Goal: Task Accomplishment & Management: Manage account settings

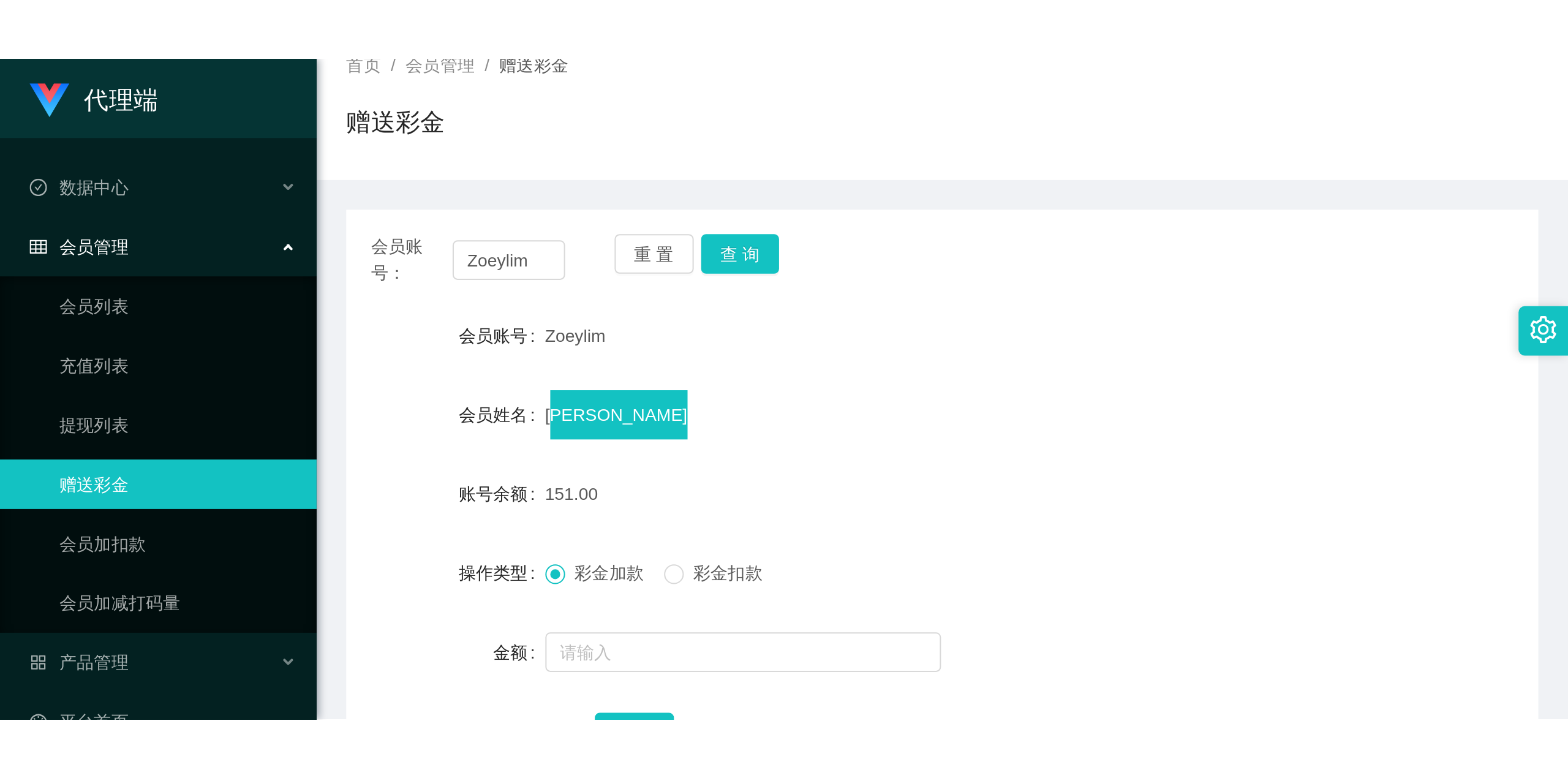
scroll to position [163, 0]
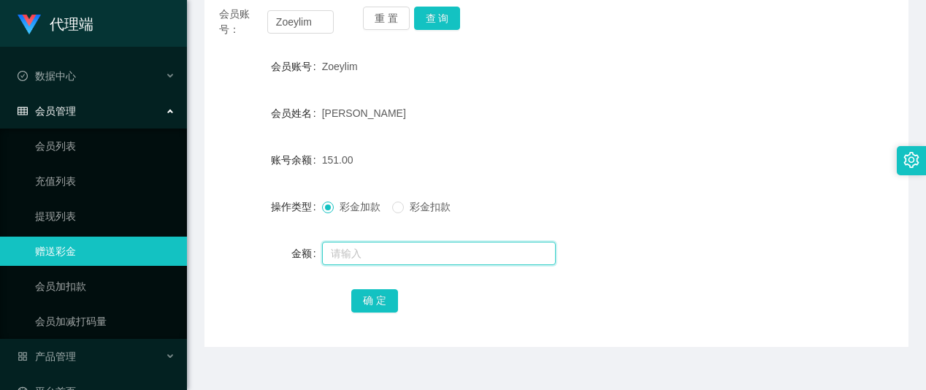
click at [348, 258] on input "text" at bounding box center [439, 253] width 234 height 23
type input "24"
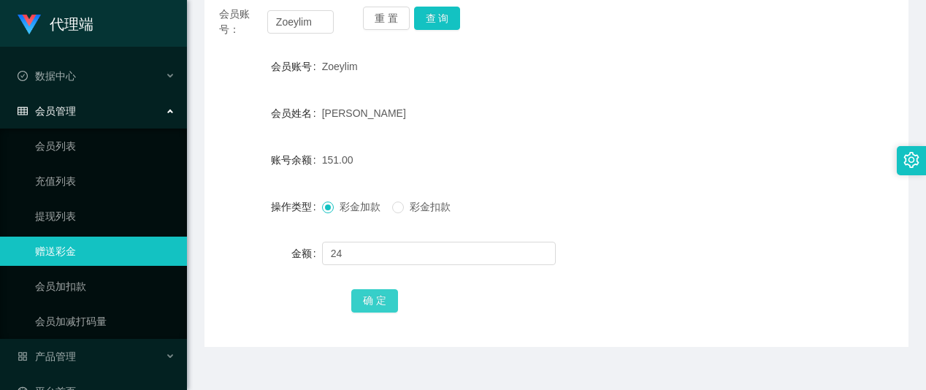
click at [369, 299] on button "确 定" at bounding box center [374, 300] width 47 height 23
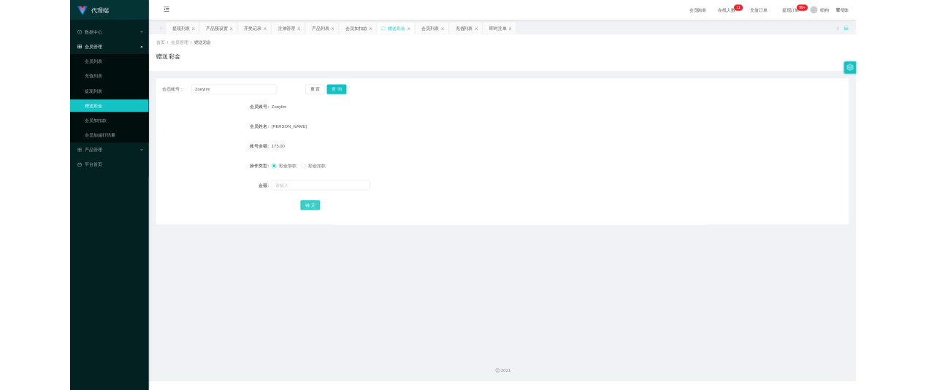
scroll to position [0, 0]
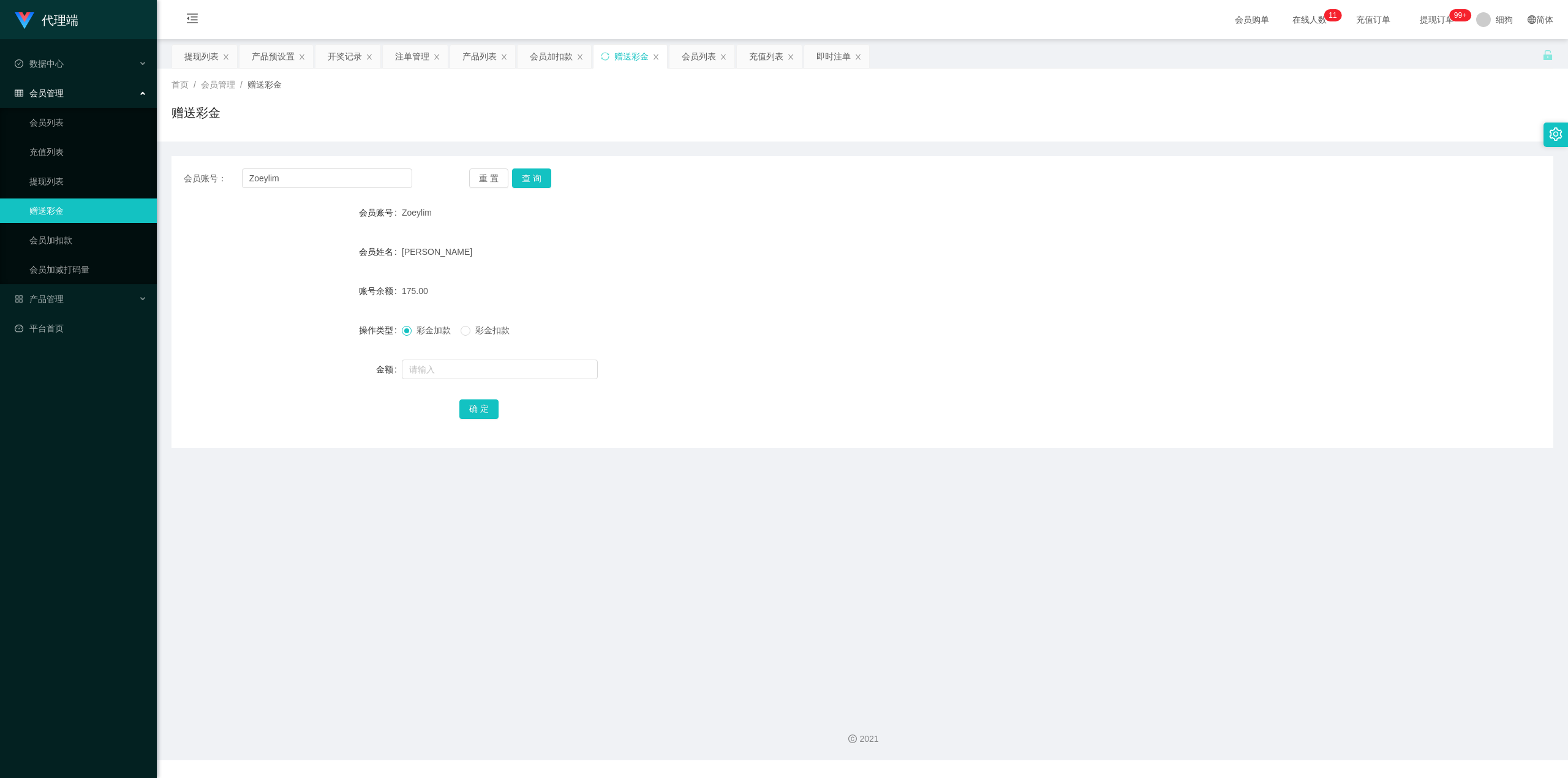
click at [776, 13] on span "提现订单 99+" at bounding box center [1437, 19] width 64 height 39
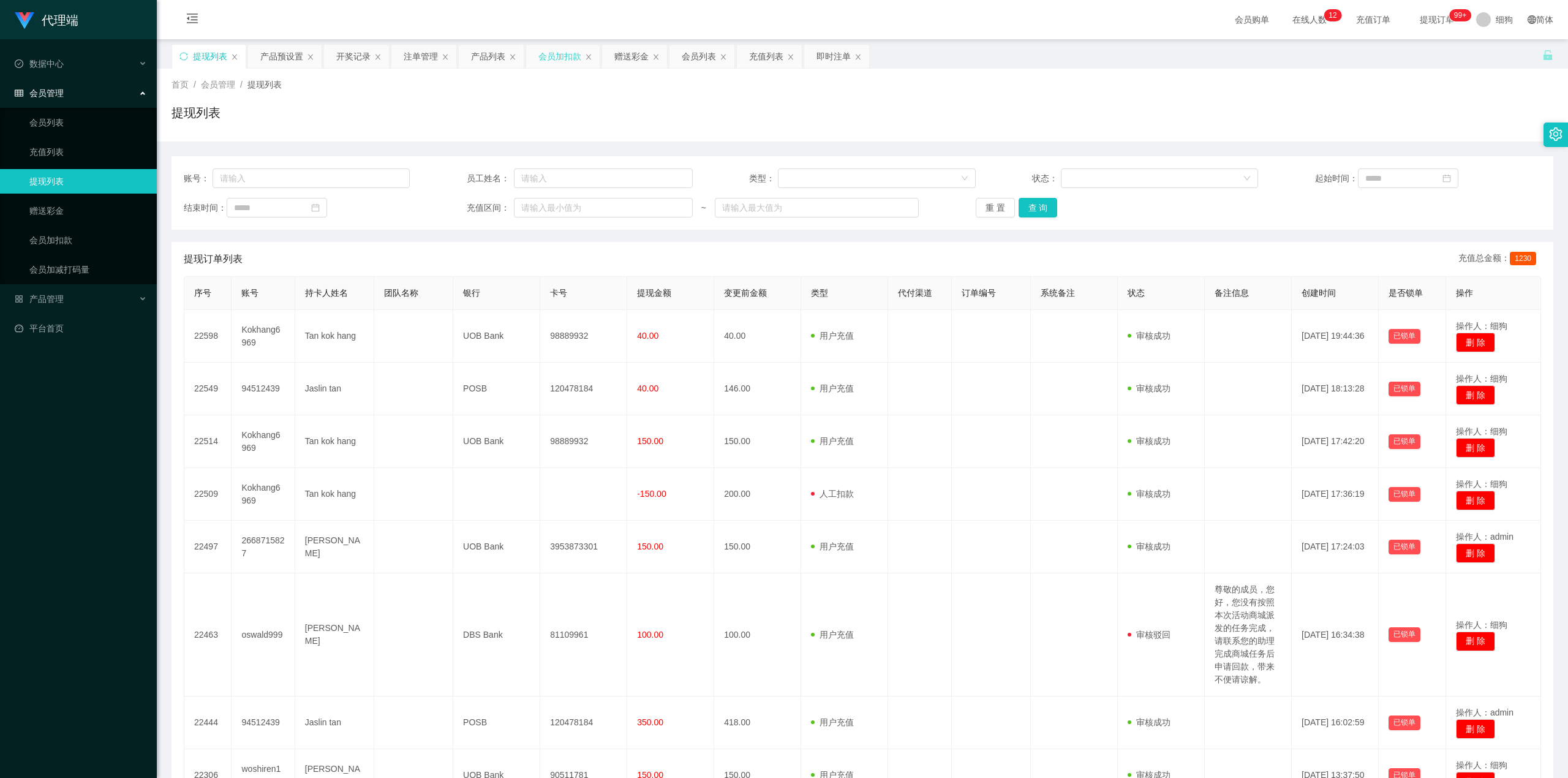
click at [576, 64] on div "会员加扣款" at bounding box center [559, 56] width 43 height 23
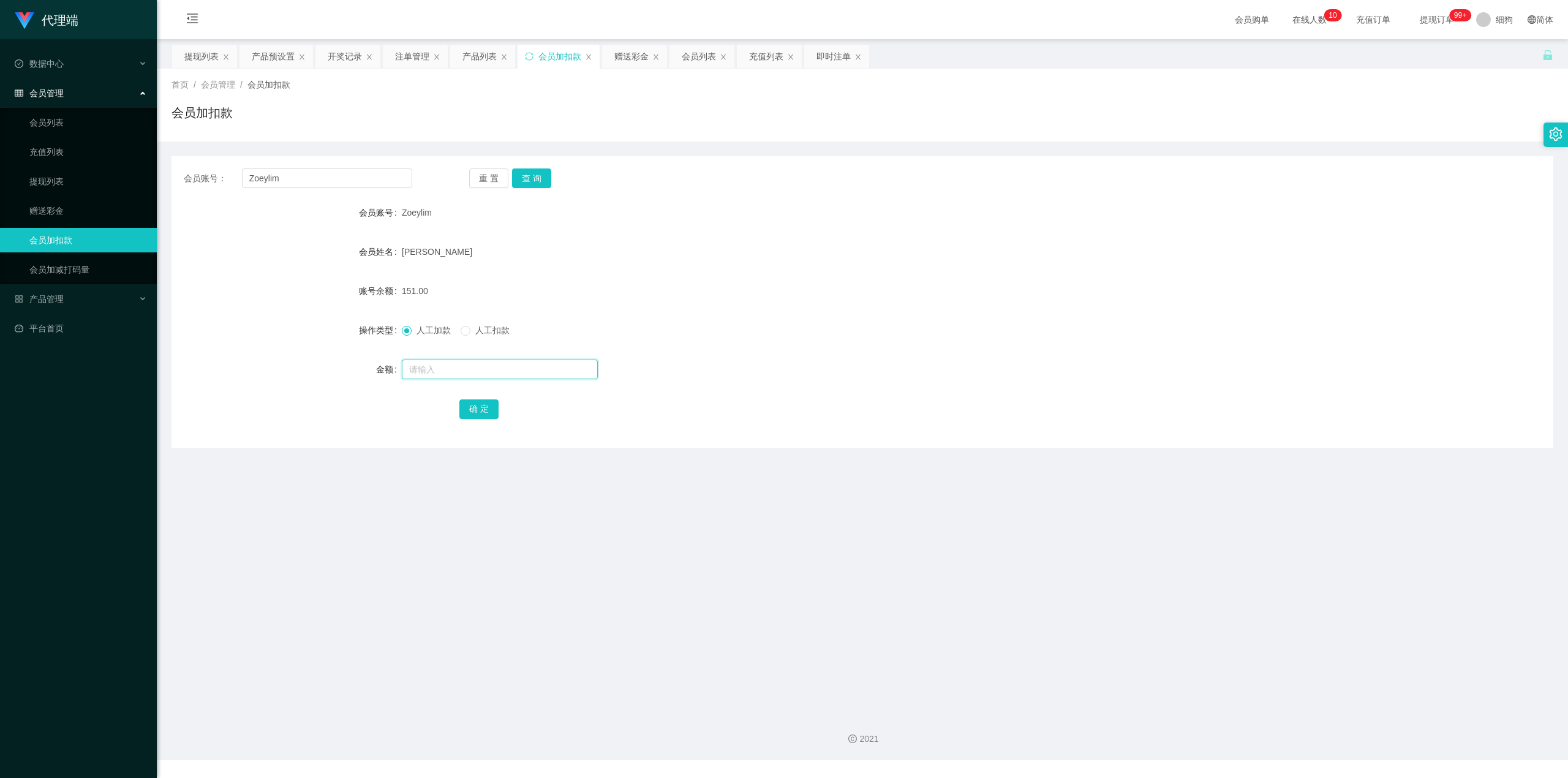
click at [444, 326] on input "text" at bounding box center [500, 369] width 196 height 19
click at [537, 174] on button "查 询" at bounding box center [532, 178] width 39 height 19
click at [444, 326] on input "text" at bounding box center [500, 369] width 196 height 19
type input "15"
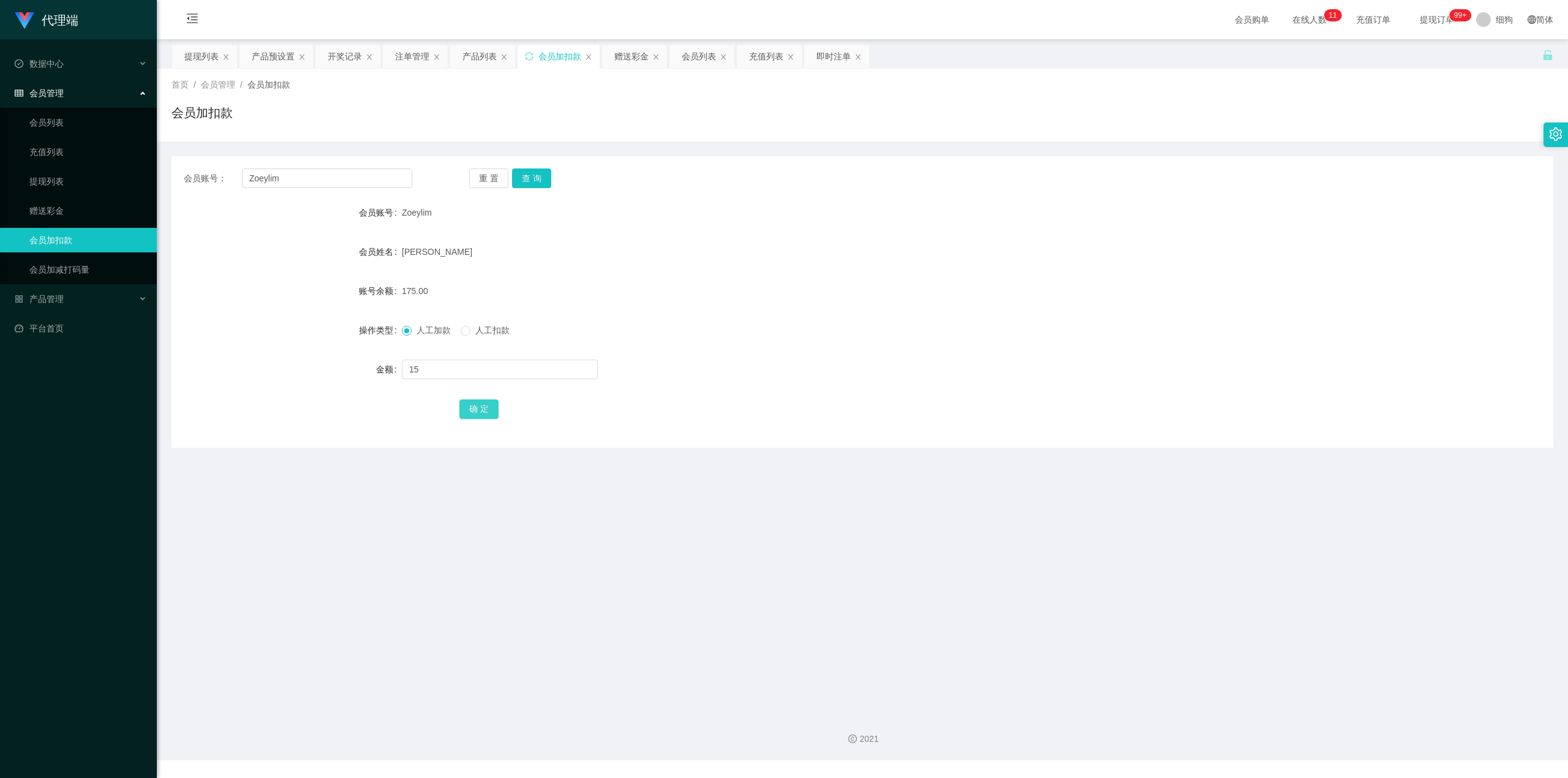
click at [480, 326] on button "确 定" at bounding box center [479, 408] width 39 height 19
drag, startPoint x: 241, startPoint y: 501, endPoint x: 257, endPoint y: 512, distance: 19.4
click at [247, 326] on main "关闭左侧 关闭右侧 关闭其它 刷新页面 提现列表 产品预设置 开奖记录 注单管理 产品列表 会员加扣款 赠送彩金 会员列表 充值列表 即时注单 首页 / 会员…" at bounding box center [862, 371] width 1411 height 664
drag, startPoint x: 734, startPoint y: 532, endPoint x: 463, endPoint y: 426, distance: 291.0
click at [731, 326] on main "关闭左侧 关闭右侧 关闭其它 刷新页面 提现列表 产品预设置 开奖记录 注单管理 产品列表 会员加扣款 赠送彩金 会员列表 充值列表 即时注单 首页 / 会员…" at bounding box center [862, 371] width 1411 height 664
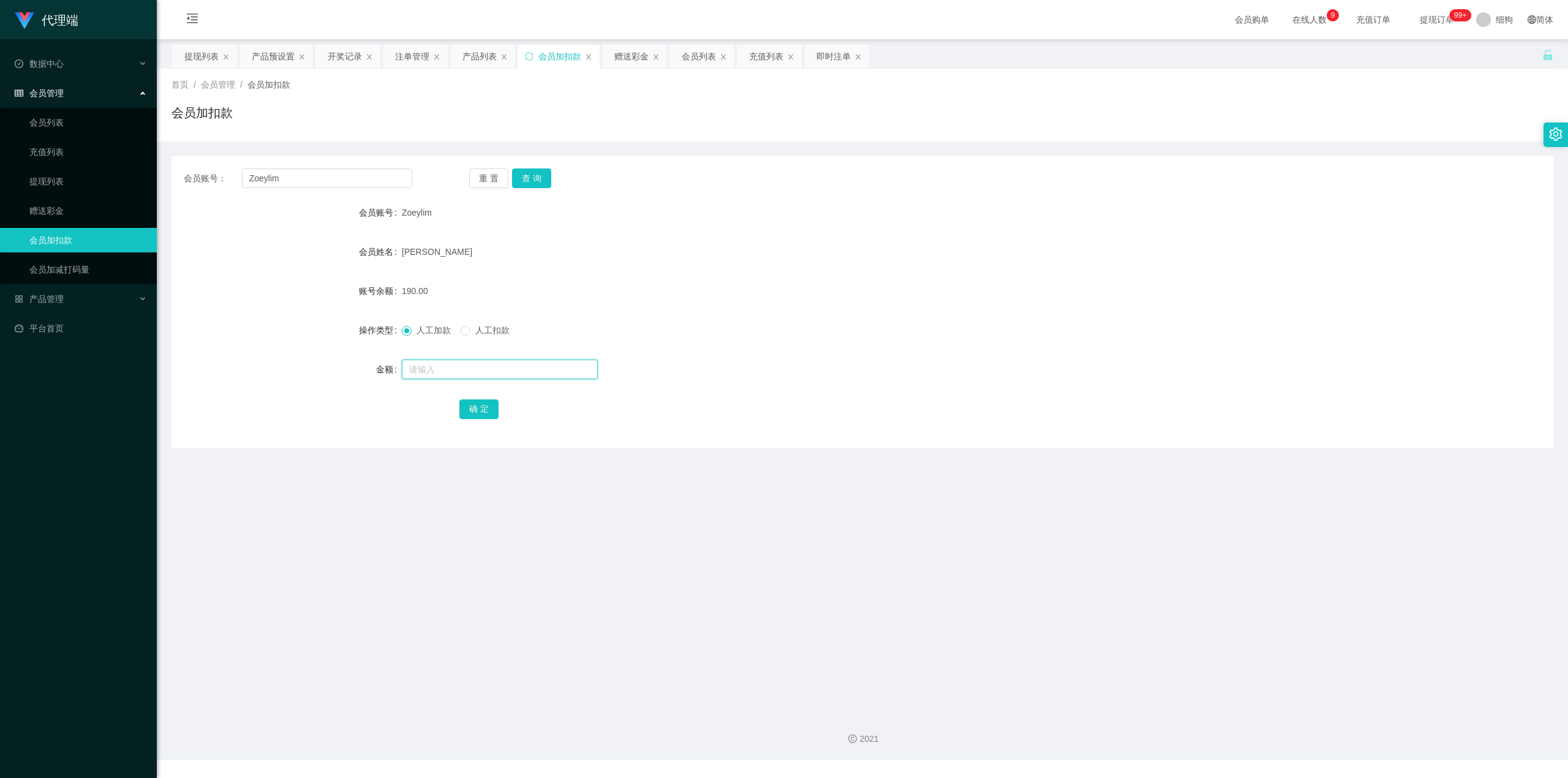
click at [419, 326] on input "text" at bounding box center [500, 369] width 196 height 19
type input "8"
click at [479, 326] on button "确 定" at bounding box center [479, 408] width 39 height 19
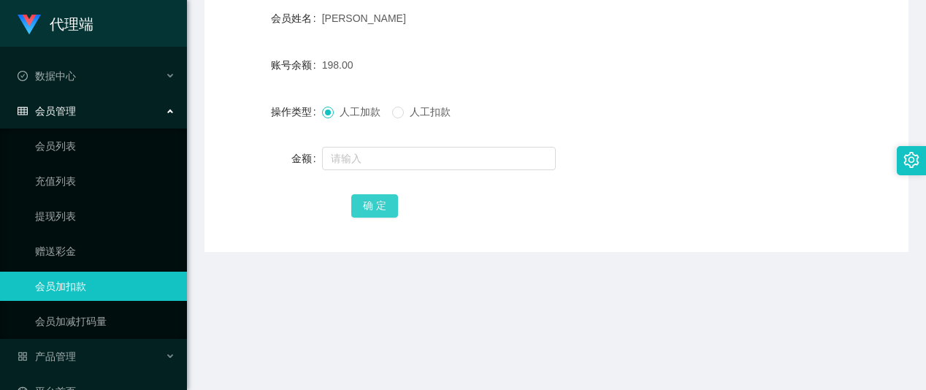
scroll to position [292, 0]
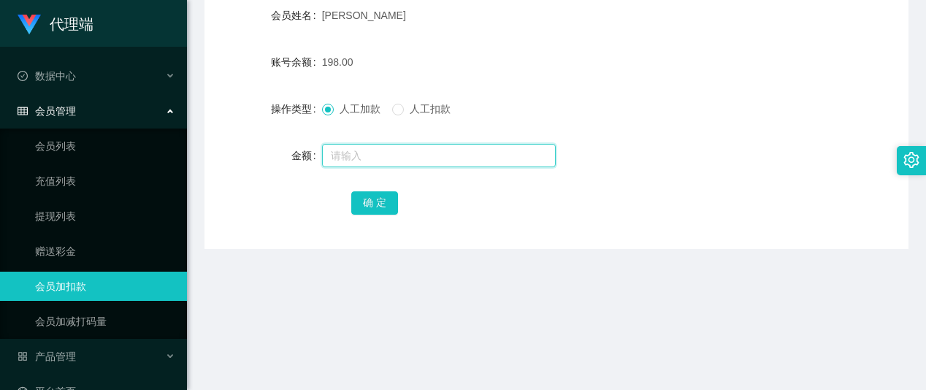
click at [378, 153] on input "text" at bounding box center [439, 155] width 234 height 23
type input "8"
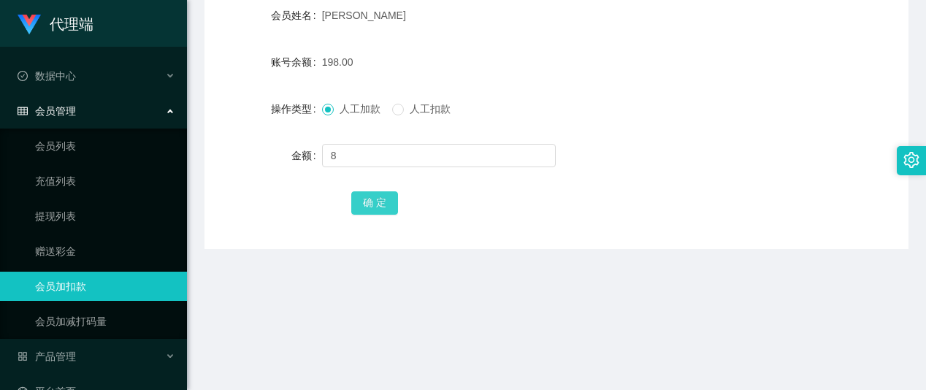
click at [368, 197] on button "确 定" at bounding box center [374, 202] width 47 height 23
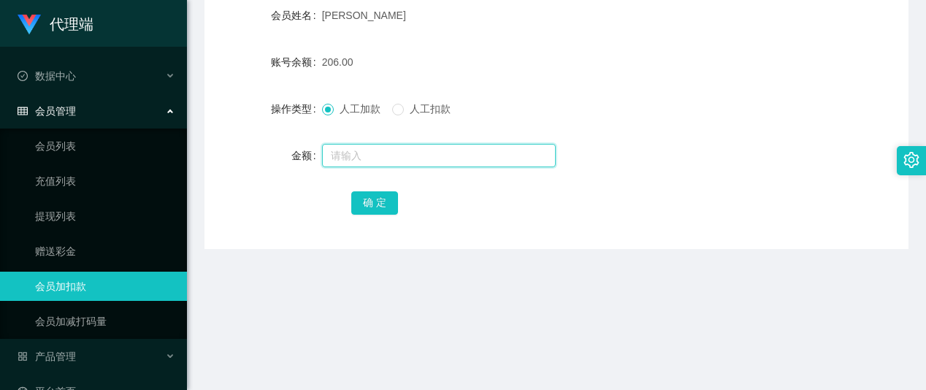
click at [360, 153] on input "text" at bounding box center [439, 155] width 234 height 23
type input "8"
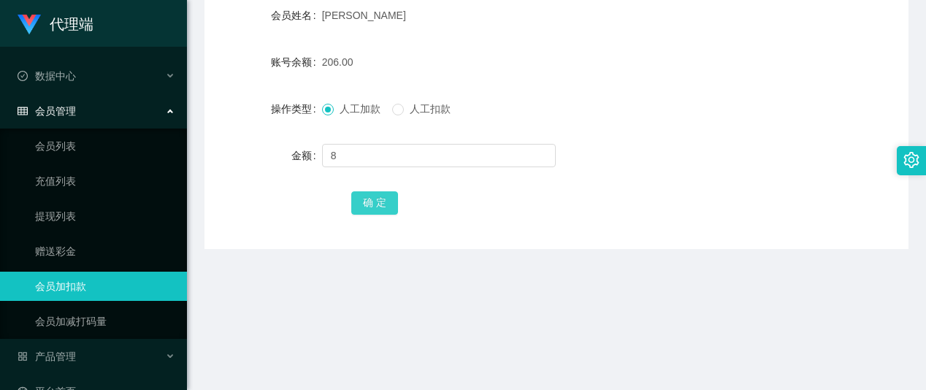
click at [368, 213] on button "确 定" at bounding box center [374, 202] width 47 height 23
drag, startPoint x: 650, startPoint y: 88, endPoint x: 634, endPoint y: 91, distance: 16.3
click at [650, 89] on form "会员账号 Zoeylim 会员姓名 [PERSON_NAME] RHU 账号余额 214.00 操作类型 人工加款 人工扣款 金额 确 定" at bounding box center [557, 85] width 704 height 263
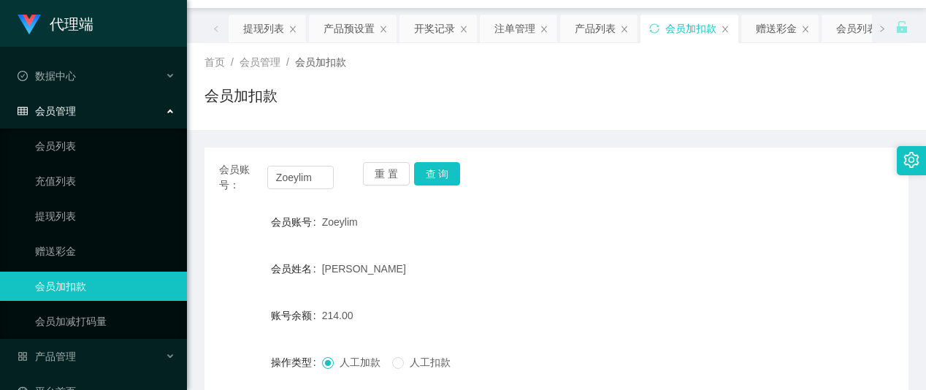
scroll to position [0, 0]
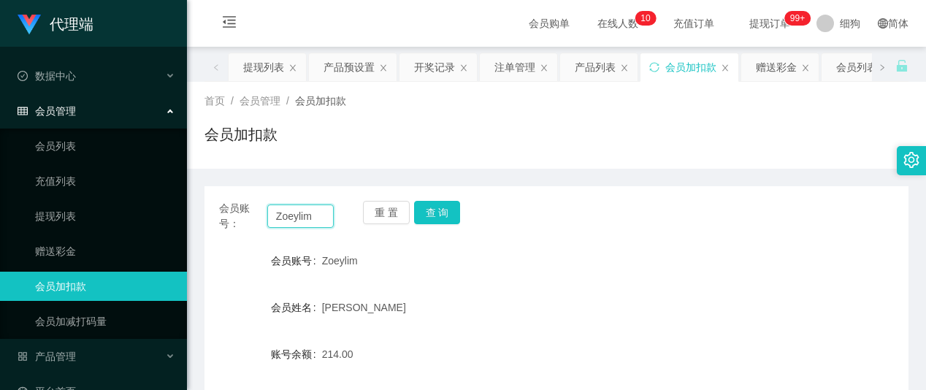
drag, startPoint x: 298, startPoint y: 215, endPoint x: 206, endPoint y: 211, distance: 92.1
click at [206, 211] on div "会员账号： Zoeylim 重 置 查 询" at bounding box center [557, 216] width 704 height 31
paste input "Kokhang6969"
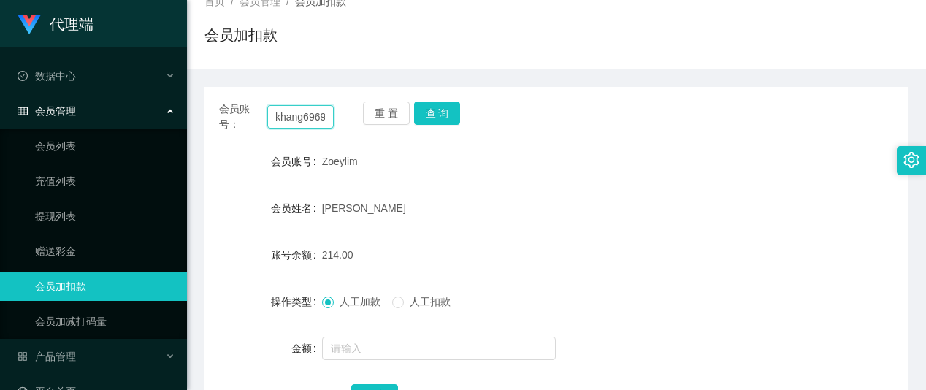
scroll to position [97, 0]
type input "Kokhang6969"
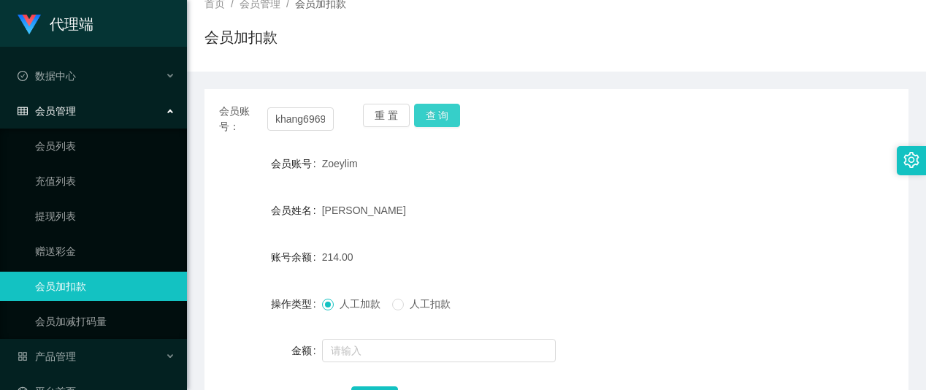
scroll to position [0, 0]
click at [441, 123] on button "查 询" at bounding box center [437, 115] width 47 height 23
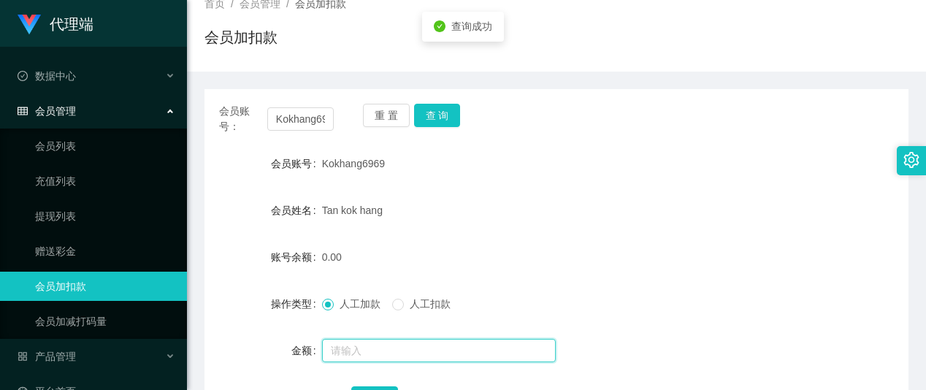
click at [376, 342] on input "text" at bounding box center [439, 350] width 234 height 23
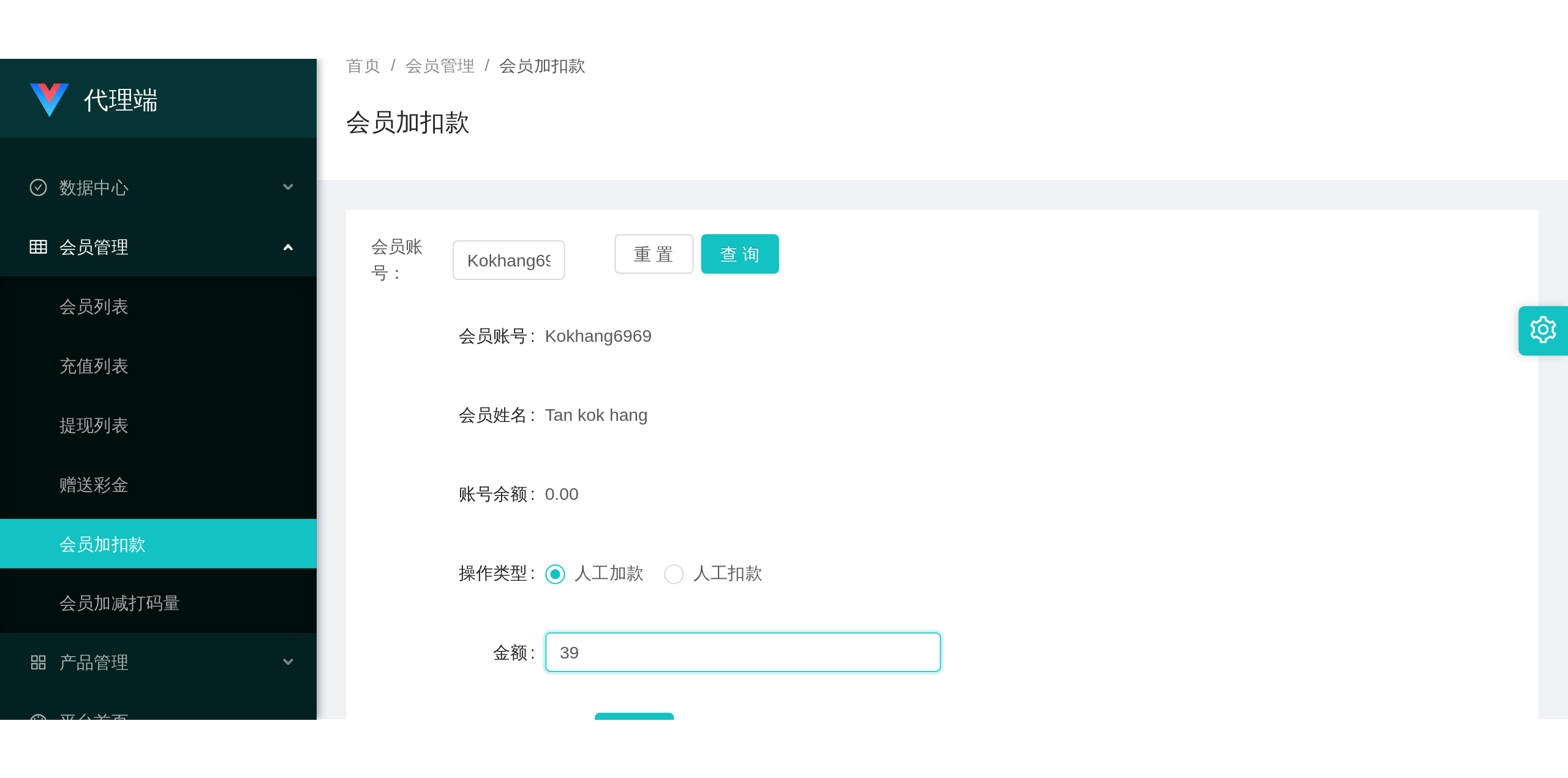
scroll to position [245, 0]
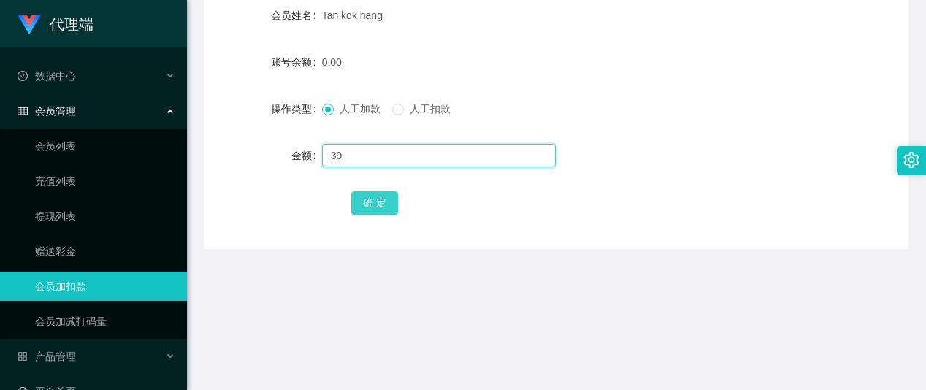
type input "39"
click at [376, 203] on button "确 定" at bounding box center [374, 202] width 47 height 23
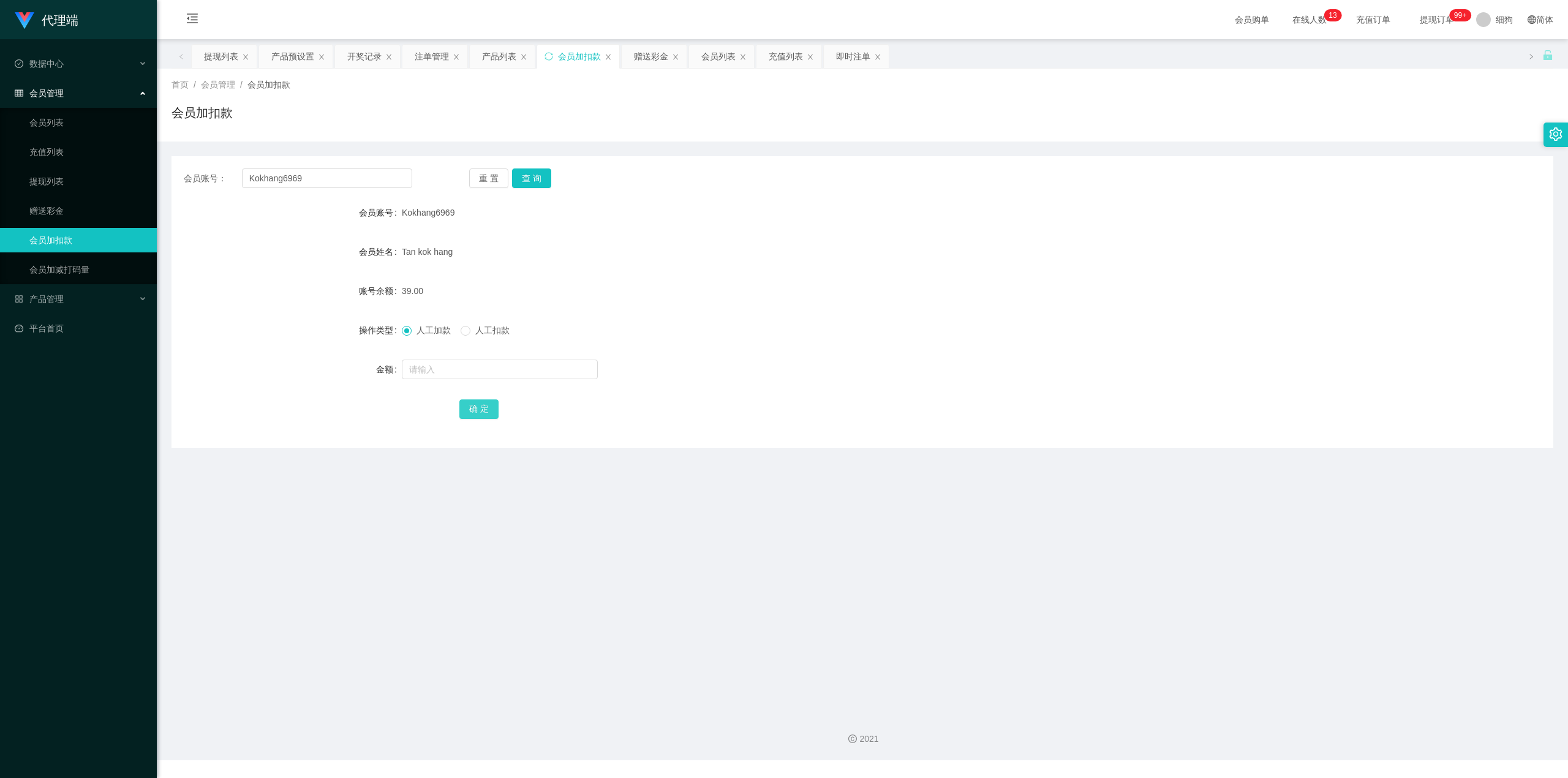
scroll to position [0, 0]
click at [776, 19] on span "提现订单 99+" at bounding box center [1437, 19] width 47 height 8
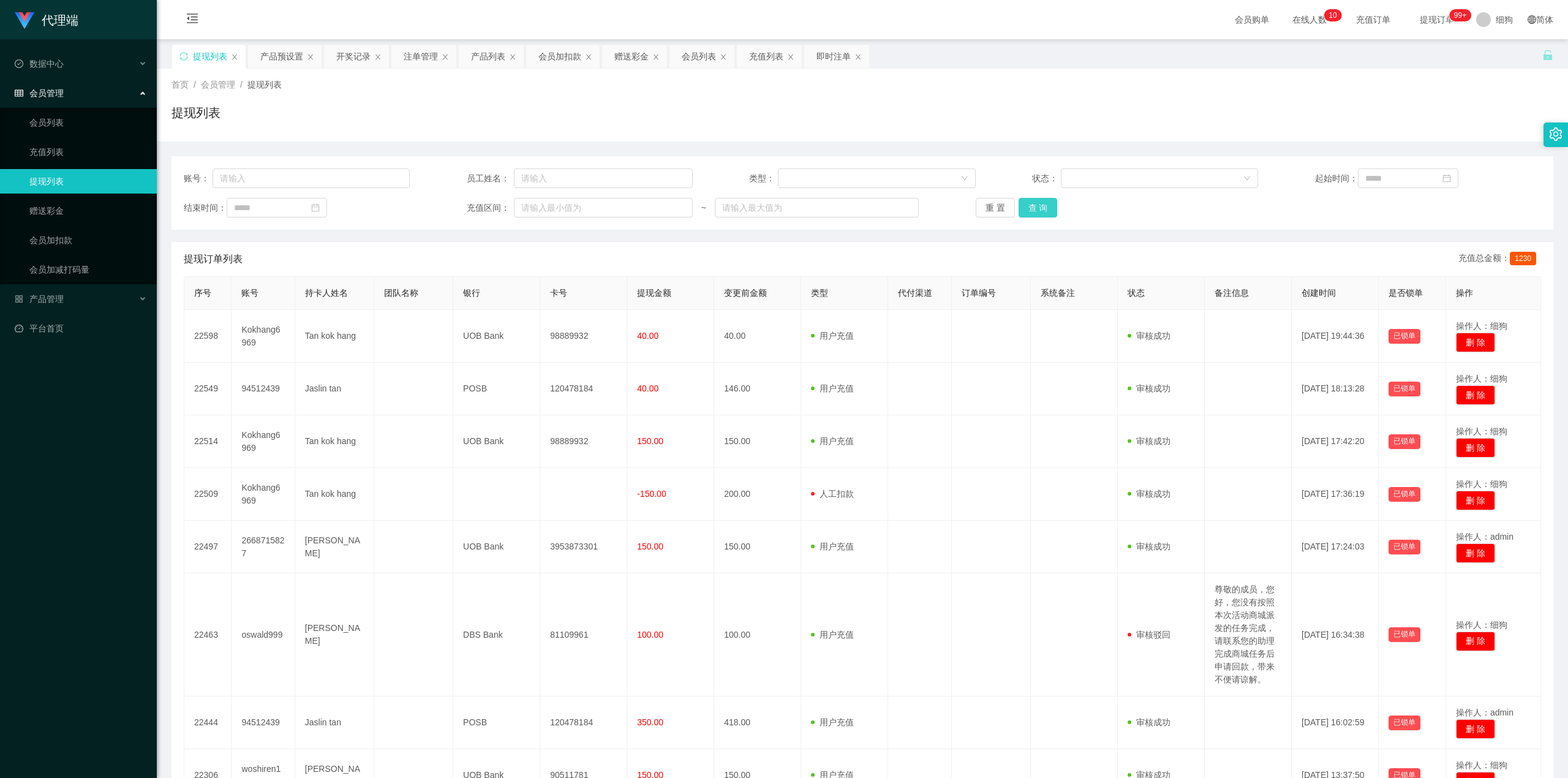
click at [776, 208] on button "查 询" at bounding box center [1038, 207] width 39 height 19
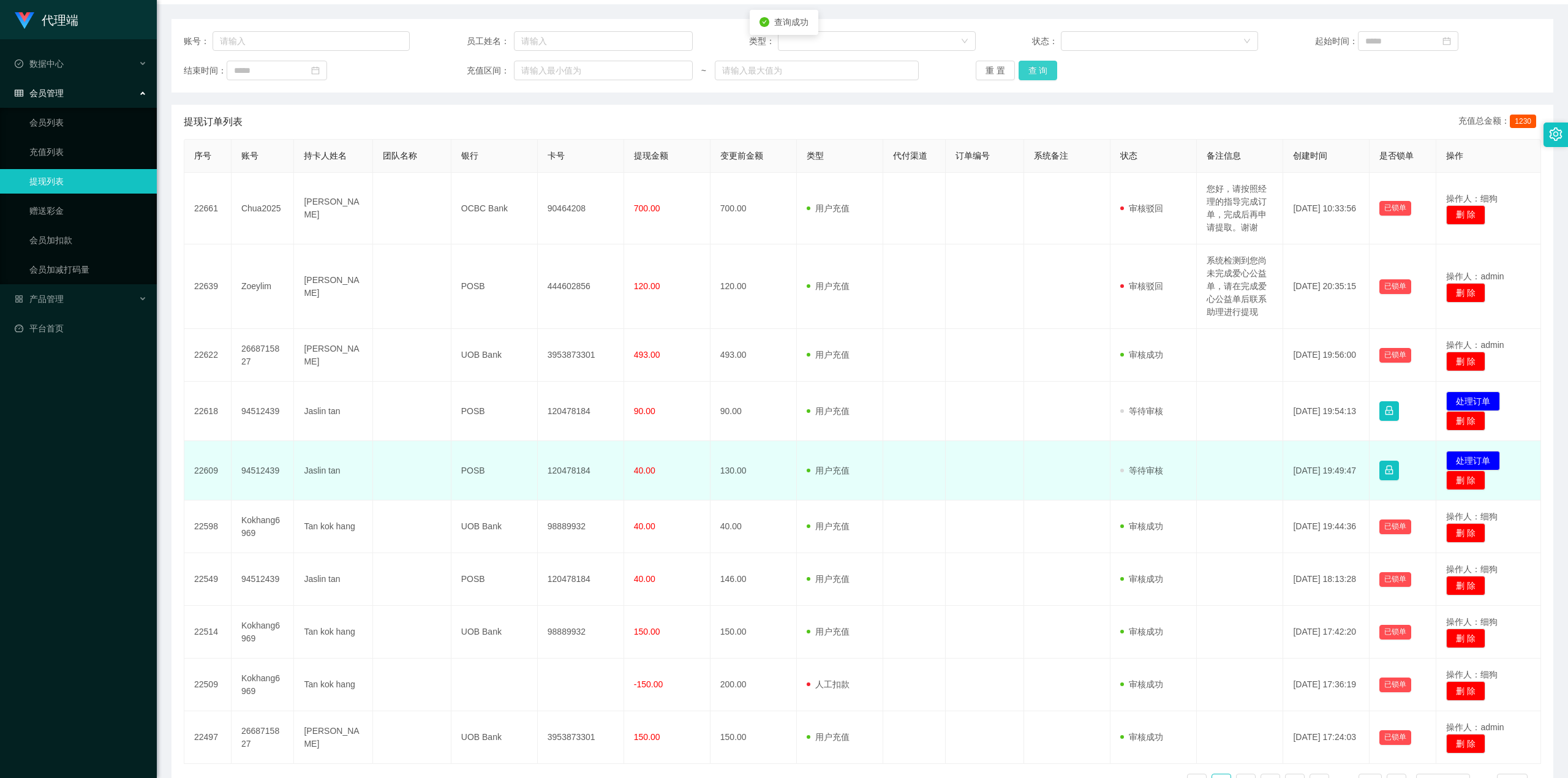
scroll to position [163, 0]
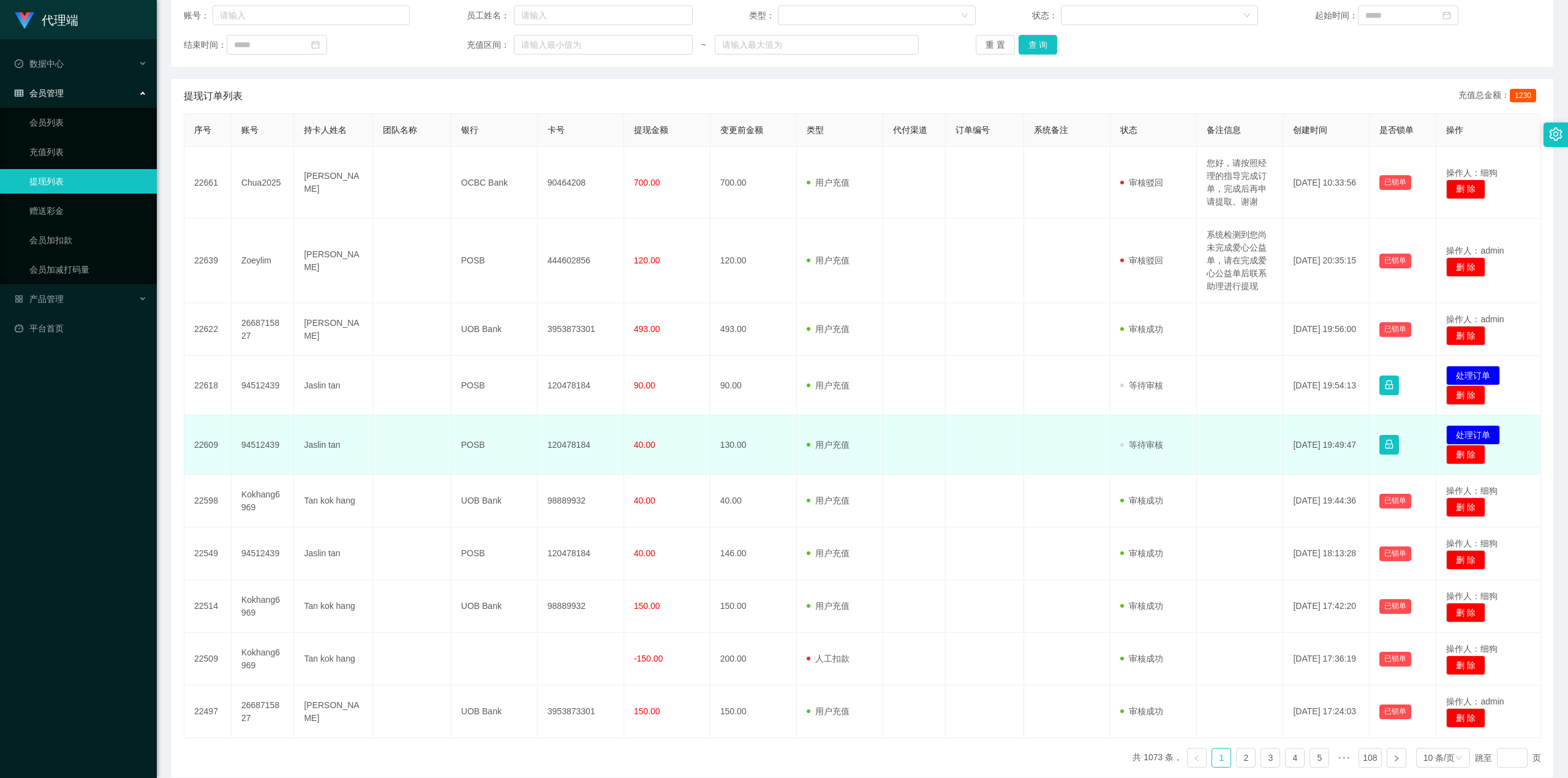
click at [776, 326] on td at bounding box center [1067, 444] width 86 height 60
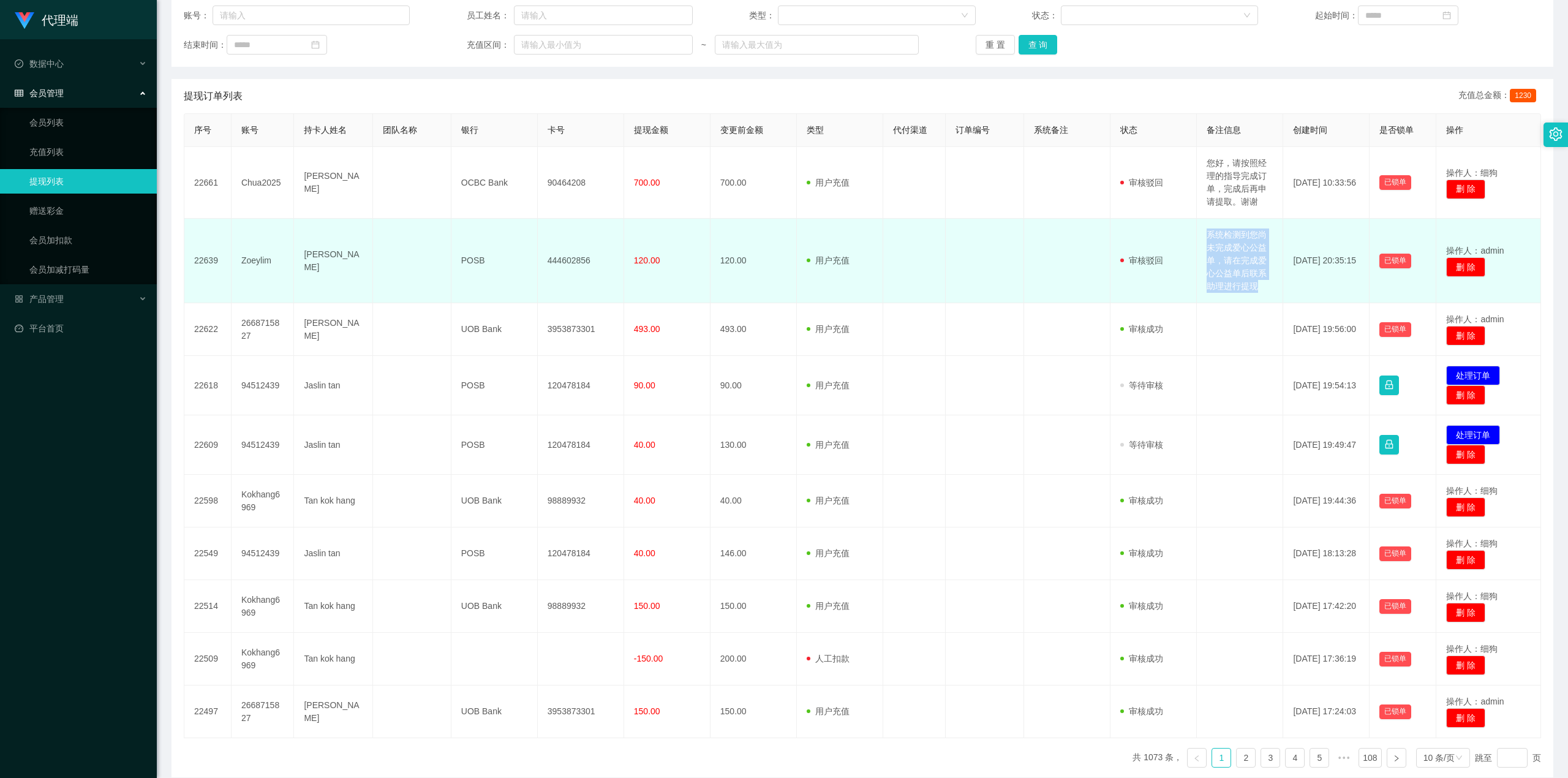
drag, startPoint x: 1198, startPoint y: 233, endPoint x: 1250, endPoint y: 285, distance: 73.5
click at [776, 285] on td "系统检测到您尚未完成爱心公益单，请在完成爱心公益单后联系助理进行提现" at bounding box center [1240, 261] width 86 height 85
copy td "系统检测到您尚未完成爱心公益单，请在完成爱心公益单后联系助理进行提现"
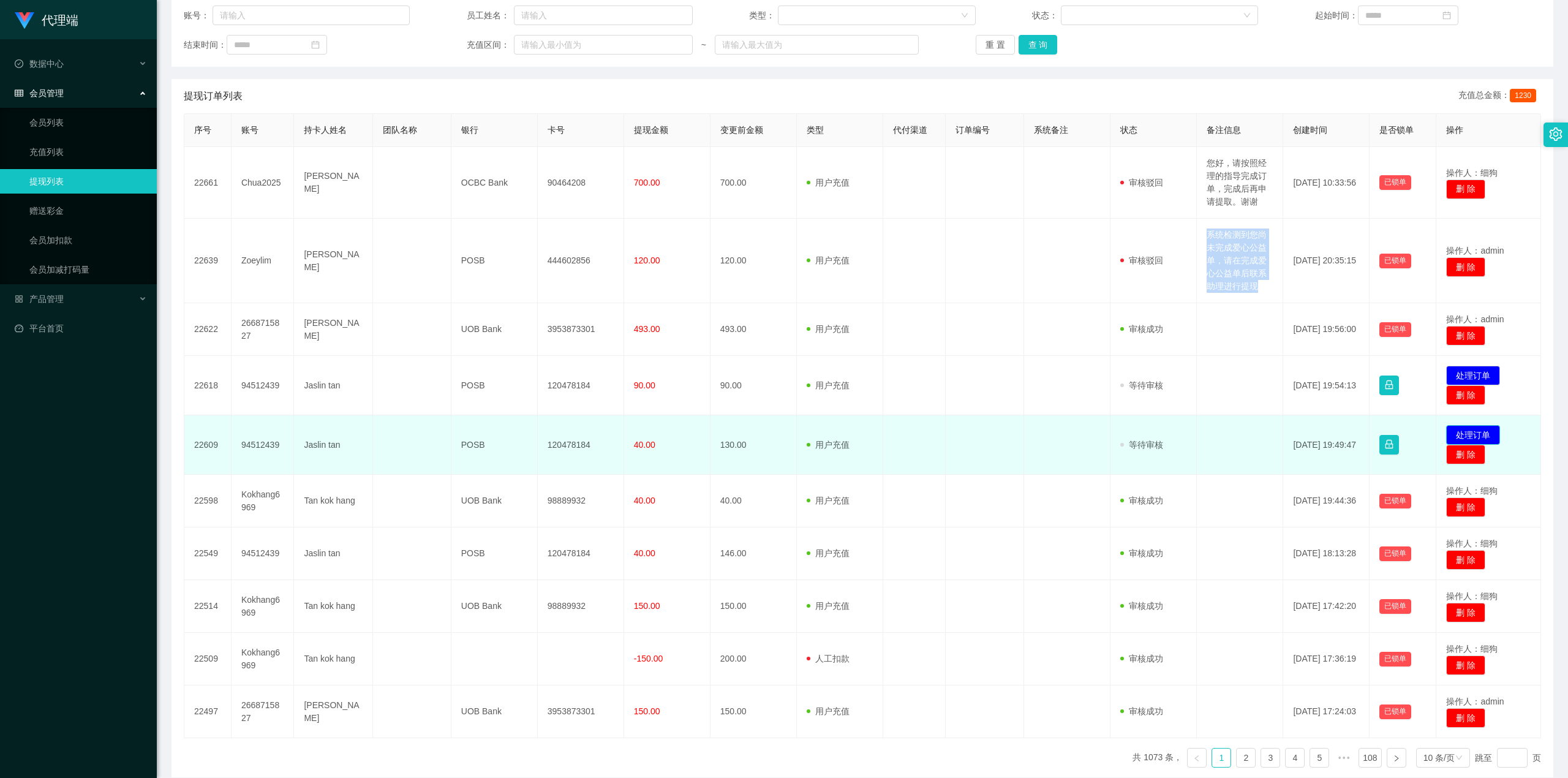
click at [776, 326] on button "处理订单" at bounding box center [1473, 434] width 54 height 19
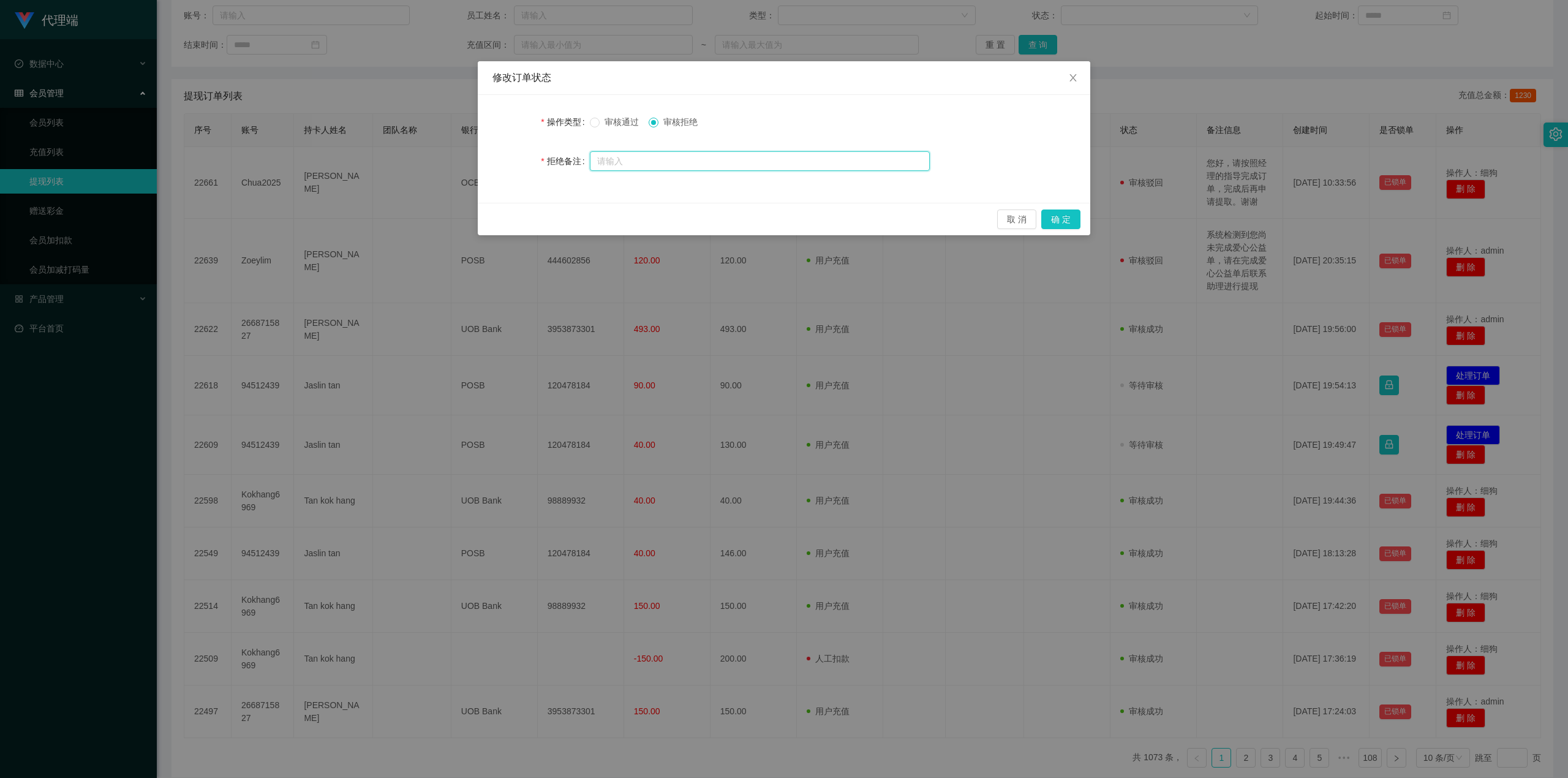
click at [645, 162] on input "text" at bounding box center [760, 160] width 340 height 19
paste input "系统检测到您尚未完成爱心公益单，请在完成爱心公益单后联系助理进行提现"
type input "系统检测到您尚未完成爱心公益单，请在完成爱心公益单后联系助理进行提现"
click at [776, 221] on button "确 定" at bounding box center [1061, 219] width 39 height 19
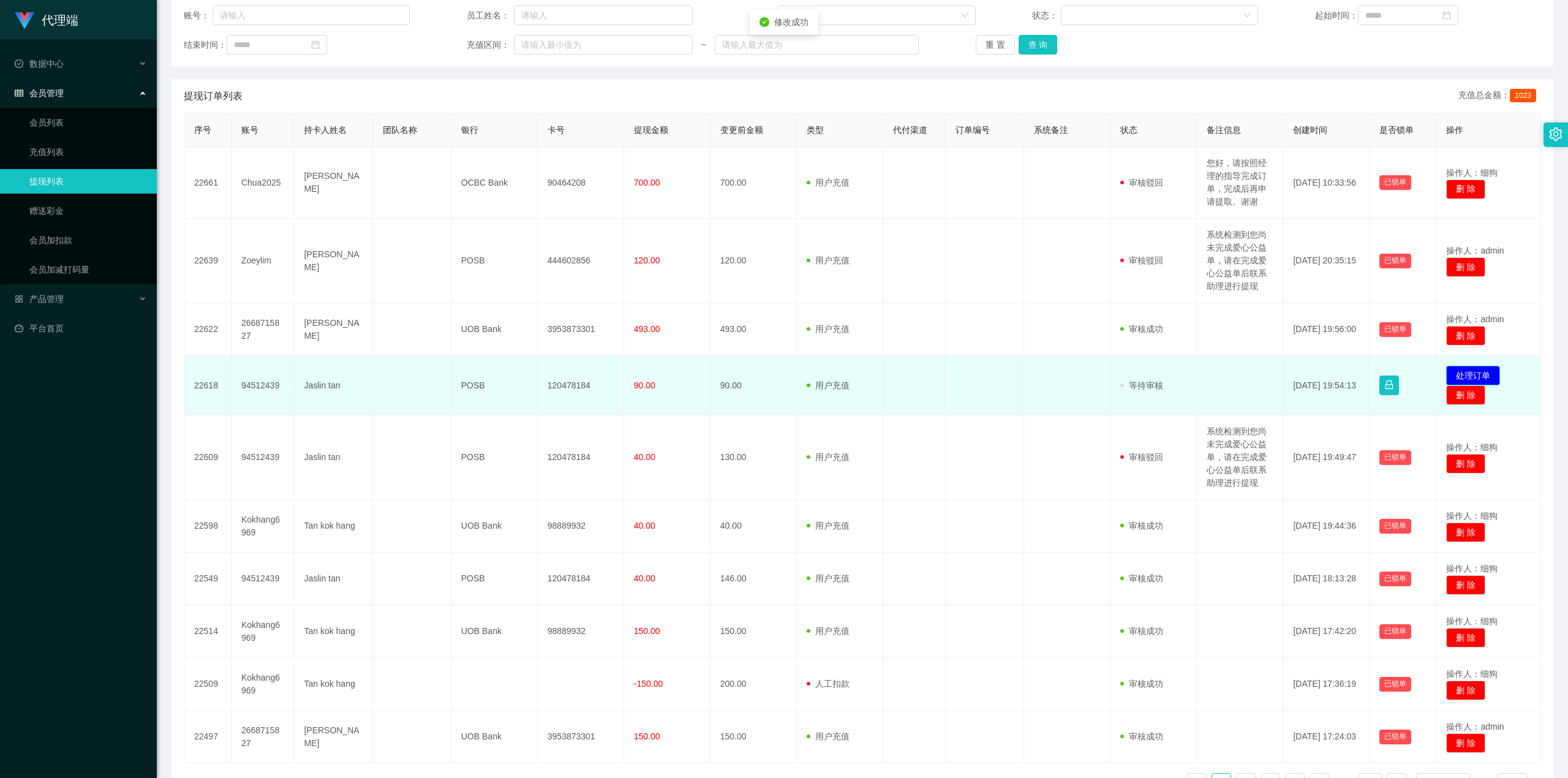
click at [776, 326] on button "处理订单" at bounding box center [1473, 375] width 54 height 19
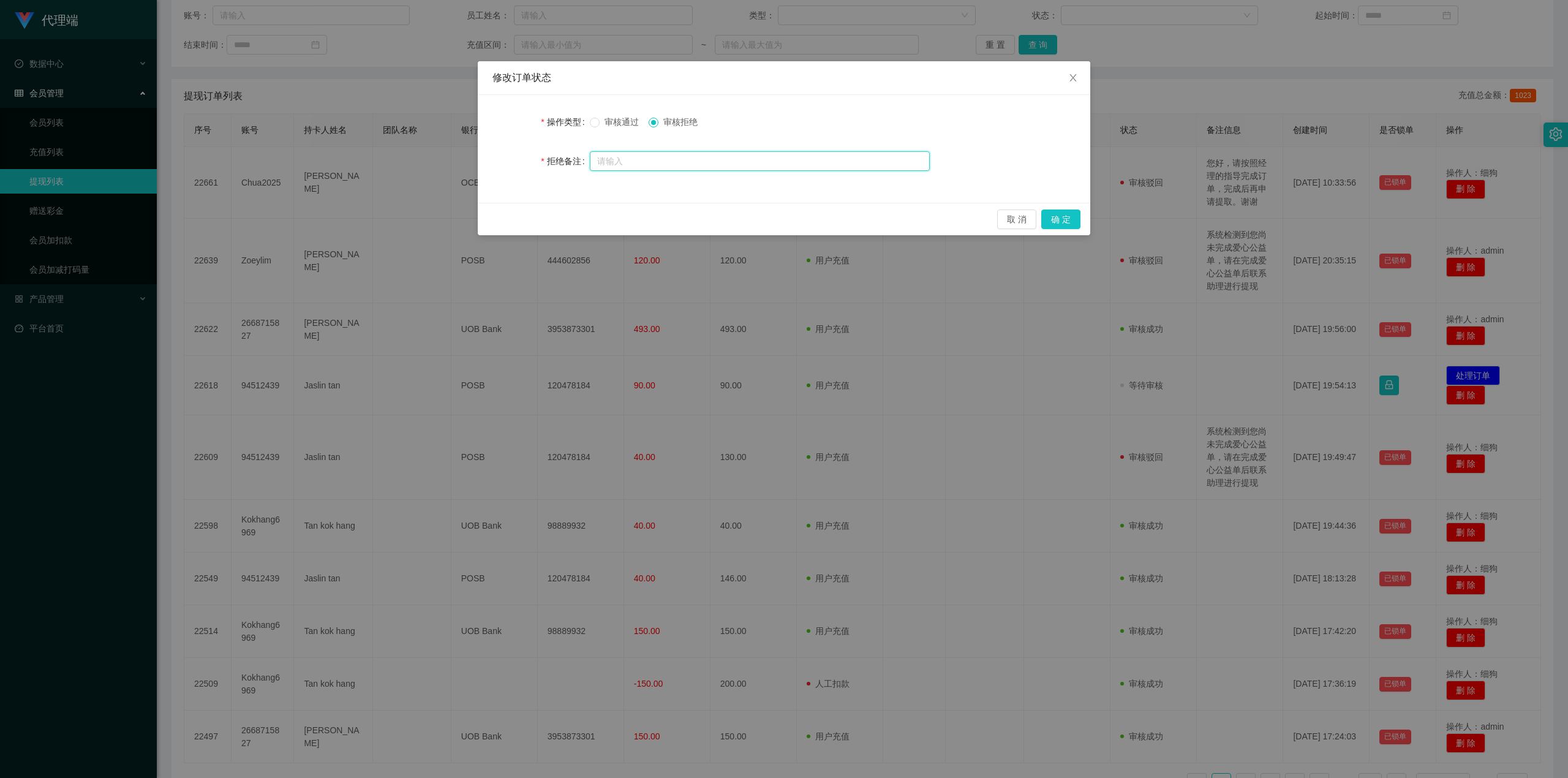
click at [643, 158] on input "text" at bounding box center [760, 160] width 340 height 19
paste input "系统检测到您尚未完成爱心公益单，请在完成爱心公益单后联系助理进行提现"
type input "系统检测到您尚未完成爱心公益单，请在完成爱心公益单后联系助理进行提现"
click at [776, 215] on button "确 定" at bounding box center [1061, 219] width 39 height 19
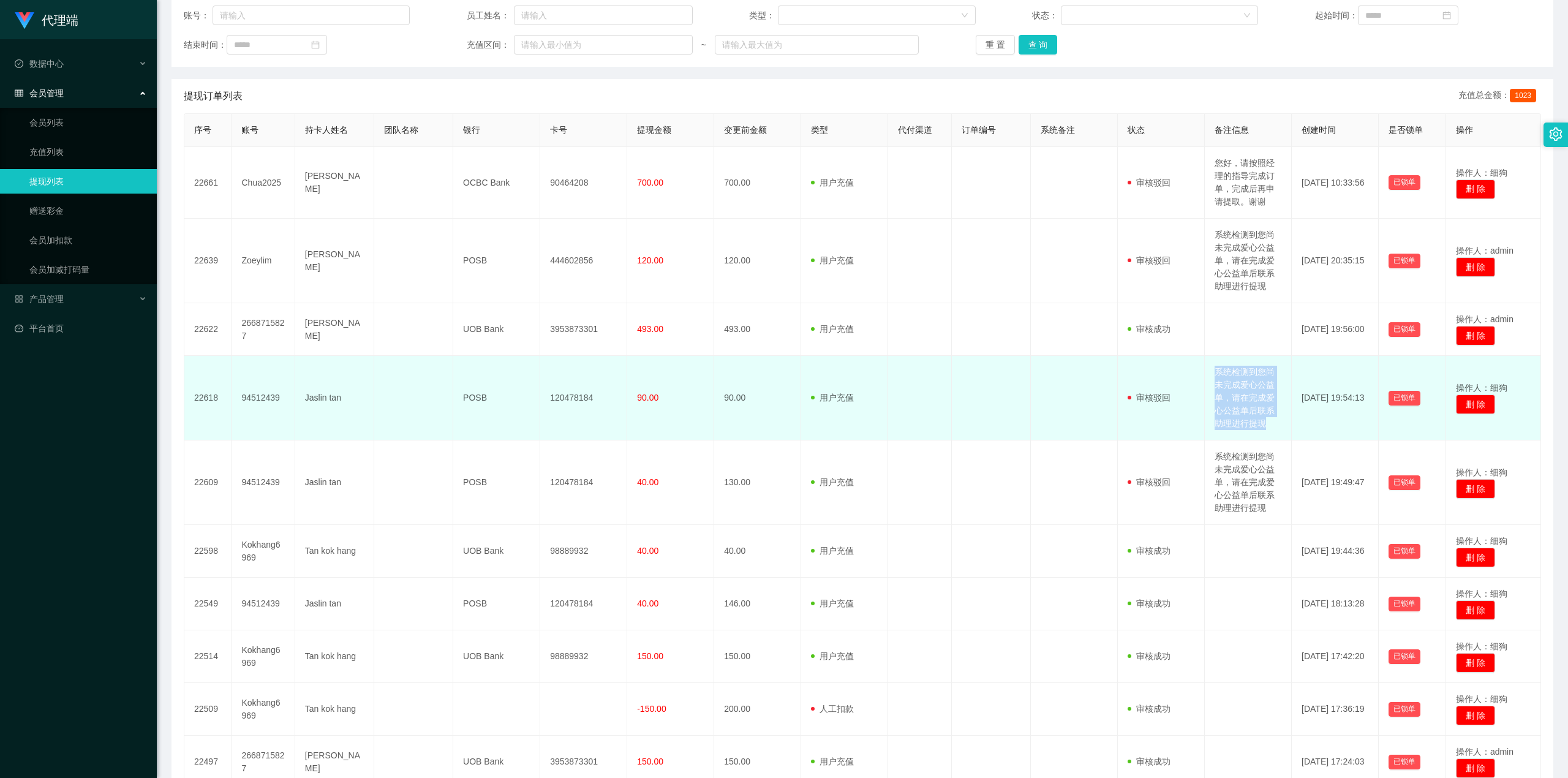
drag, startPoint x: 1207, startPoint y: 371, endPoint x: 1258, endPoint y: 425, distance: 74.3
click at [776, 326] on td "系统检测到您尚未完成爱心公益单，请在完成爱心公益单后联系助理进行提现" at bounding box center [1249, 397] width 87 height 85
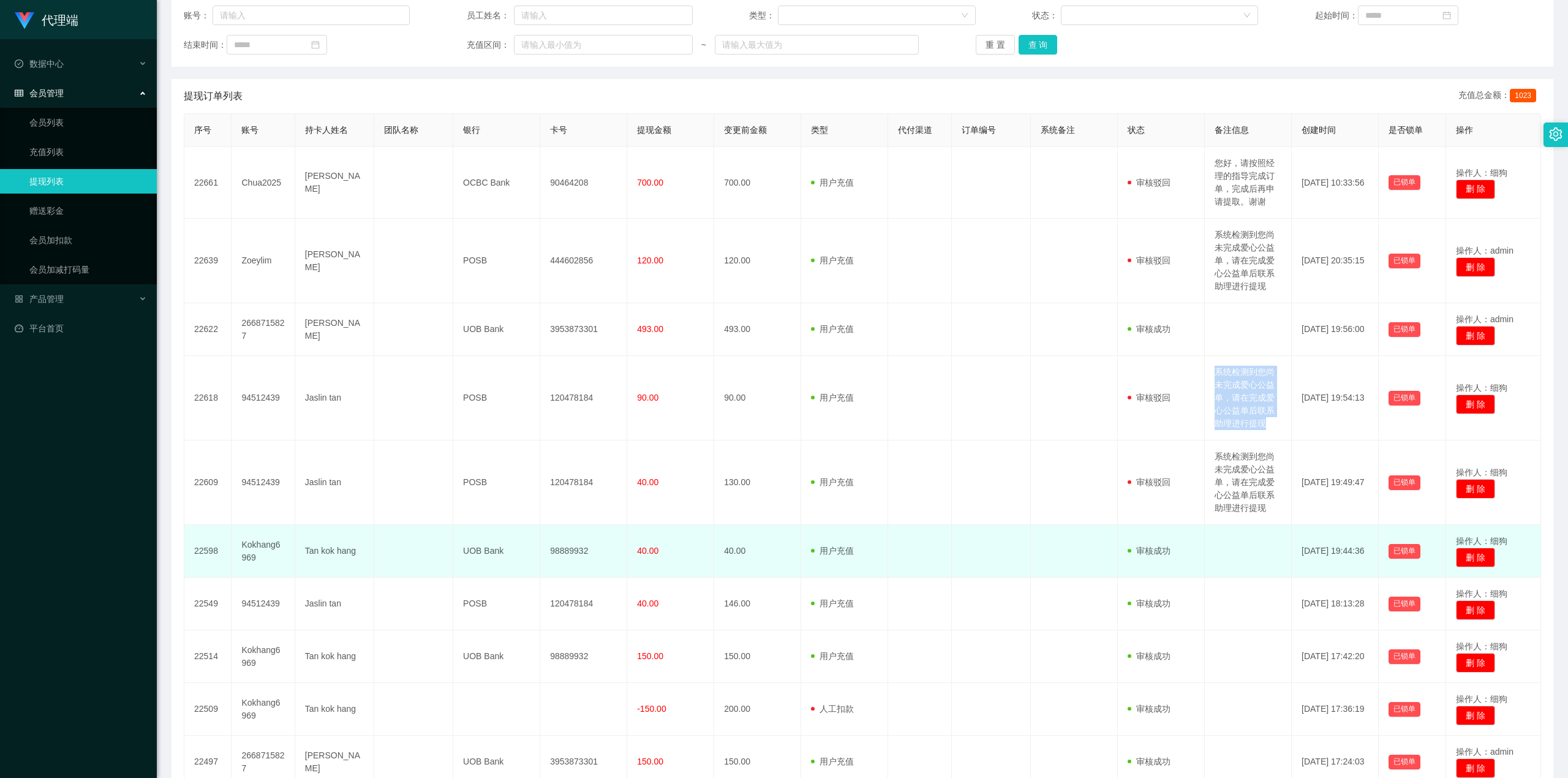
copy td "系统检测到您尚未完成爱心公益单，请在完成爱心公益单后联系助理进行提现"
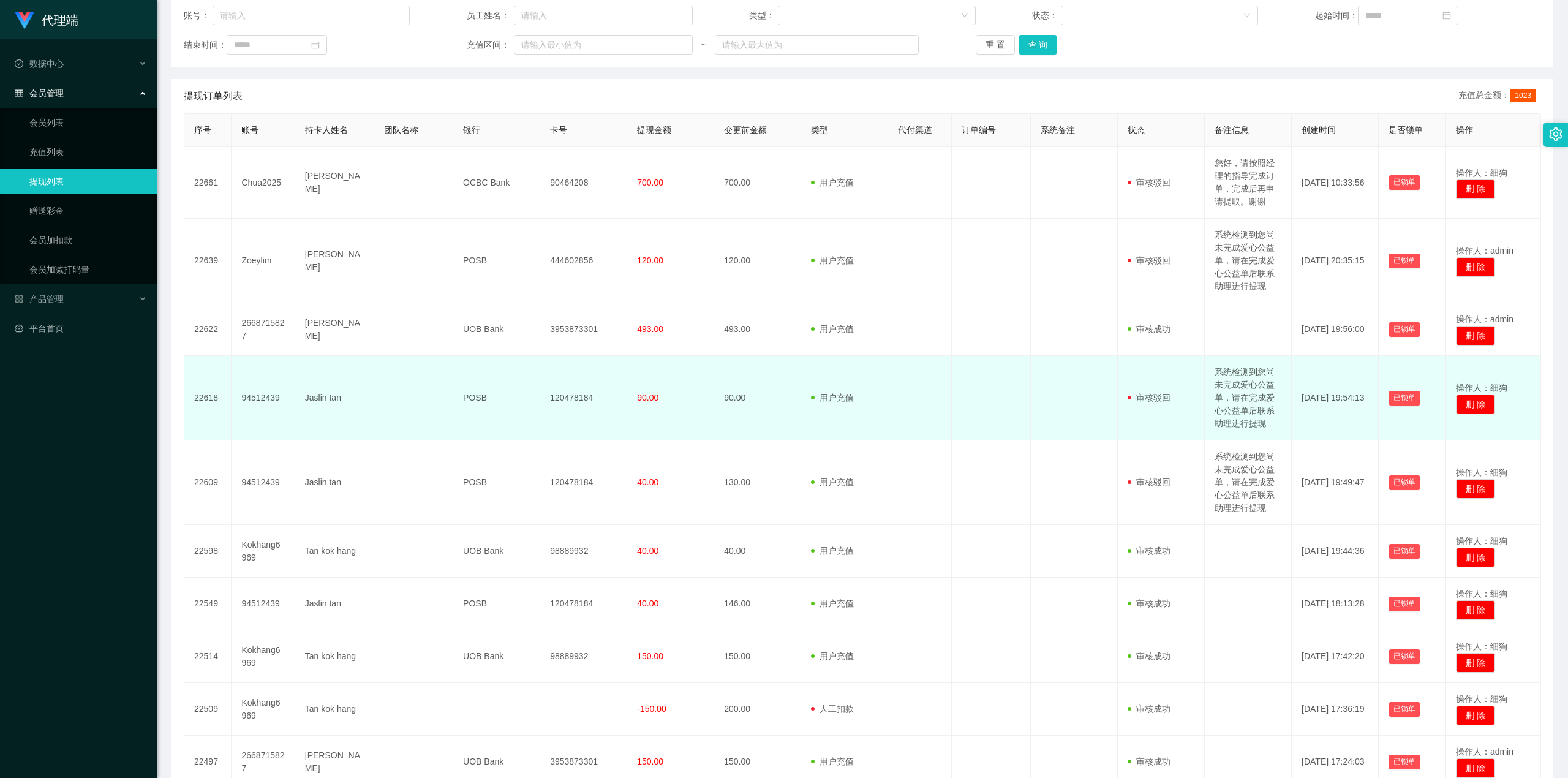
click at [662, 326] on td "493.00" at bounding box center [671, 329] width 87 height 53
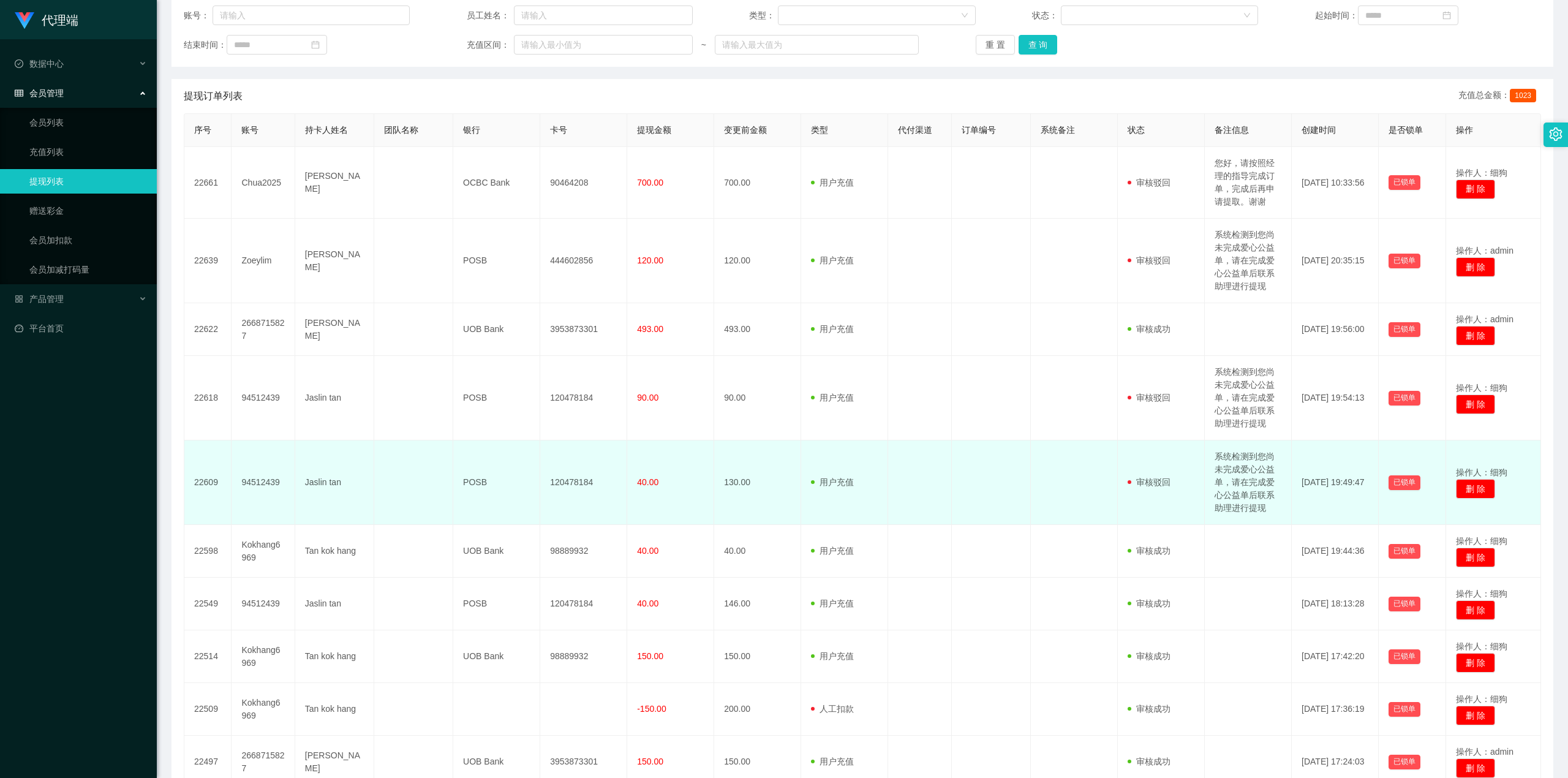
click at [776, 326] on span "审核驳回" at bounding box center [1149, 482] width 43 height 10
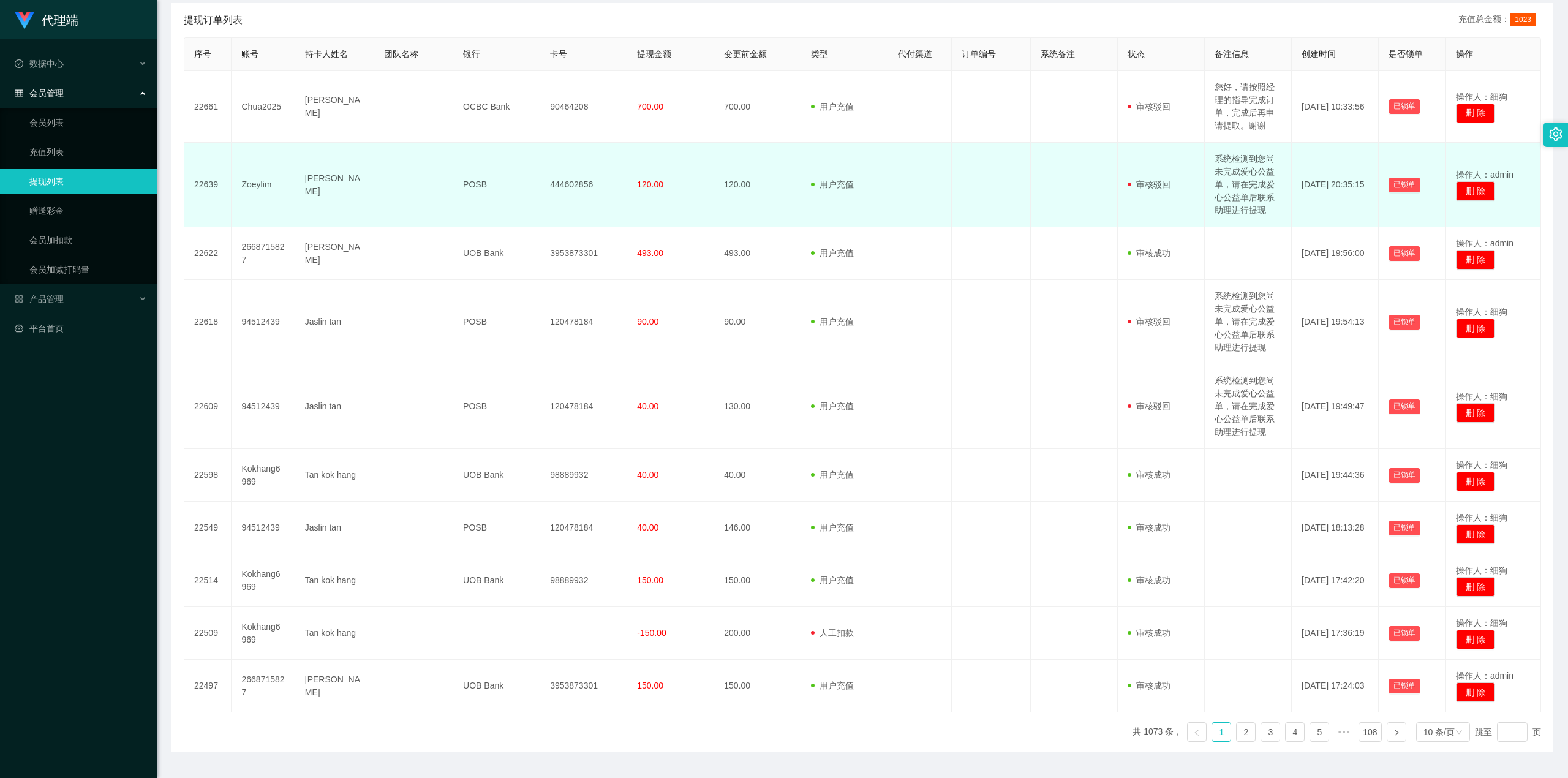
scroll to position [245, 0]
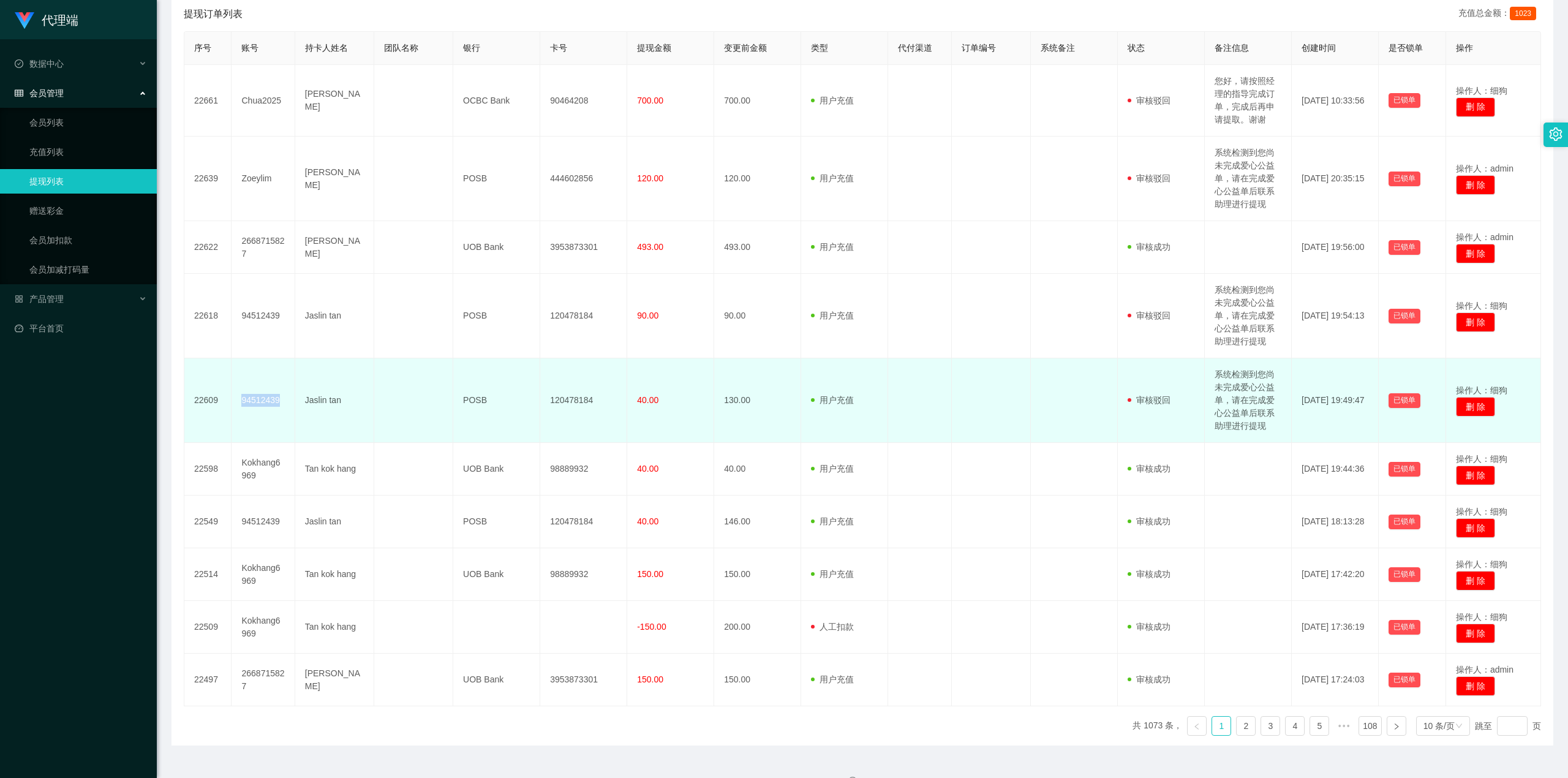
drag, startPoint x: 280, startPoint y: 398, endPoint x: 243, endPoint y: 403, distance: 37.3
click at [243, 326] on td "94512439" at bounding box center [262, 400] width 63 height 85
copy td "94512439"
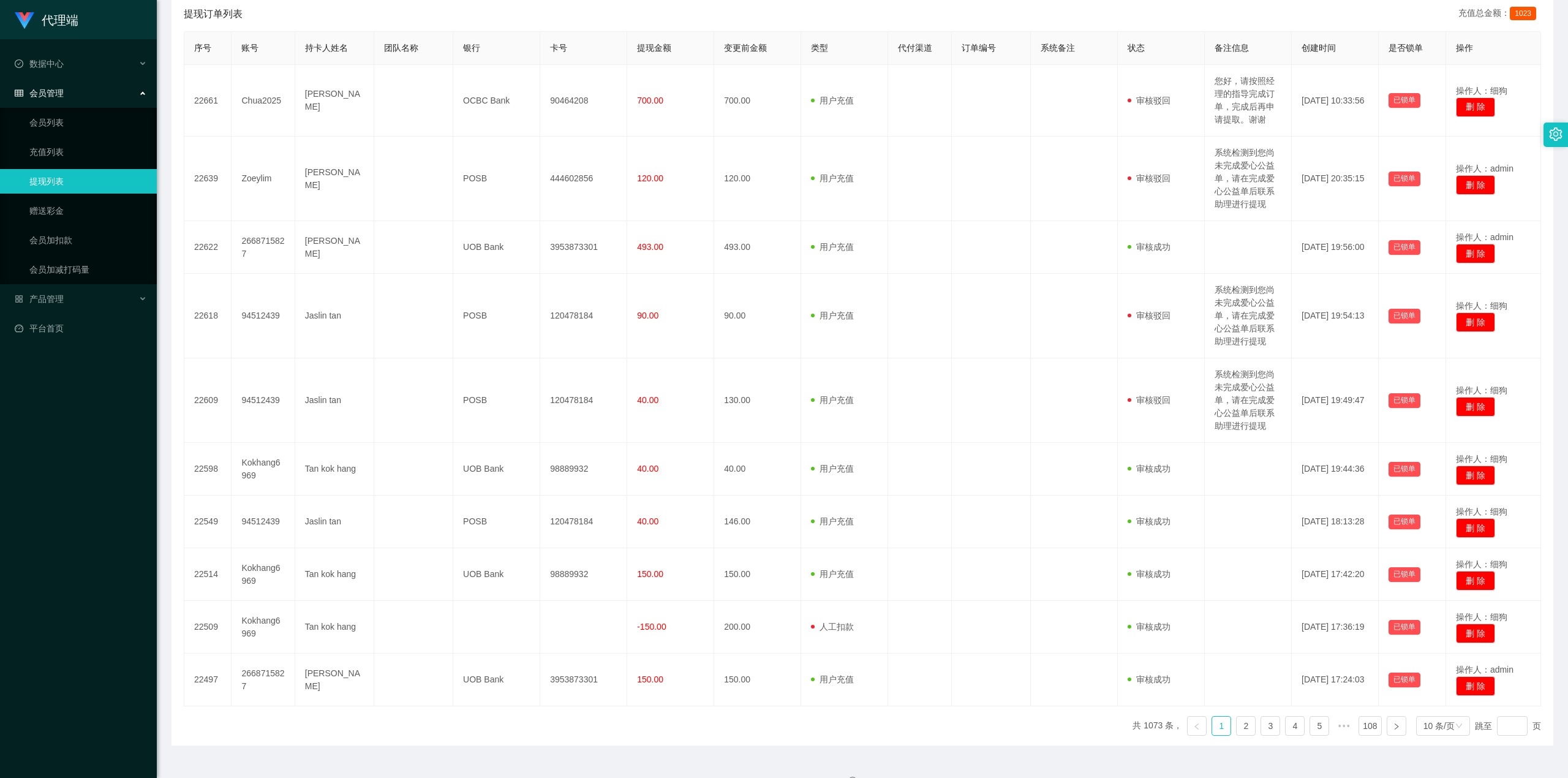
click at [491, 6] on div "提现订单列表 充值总金额： 1023" at bounding box center [862, 13] width 1358 height 34
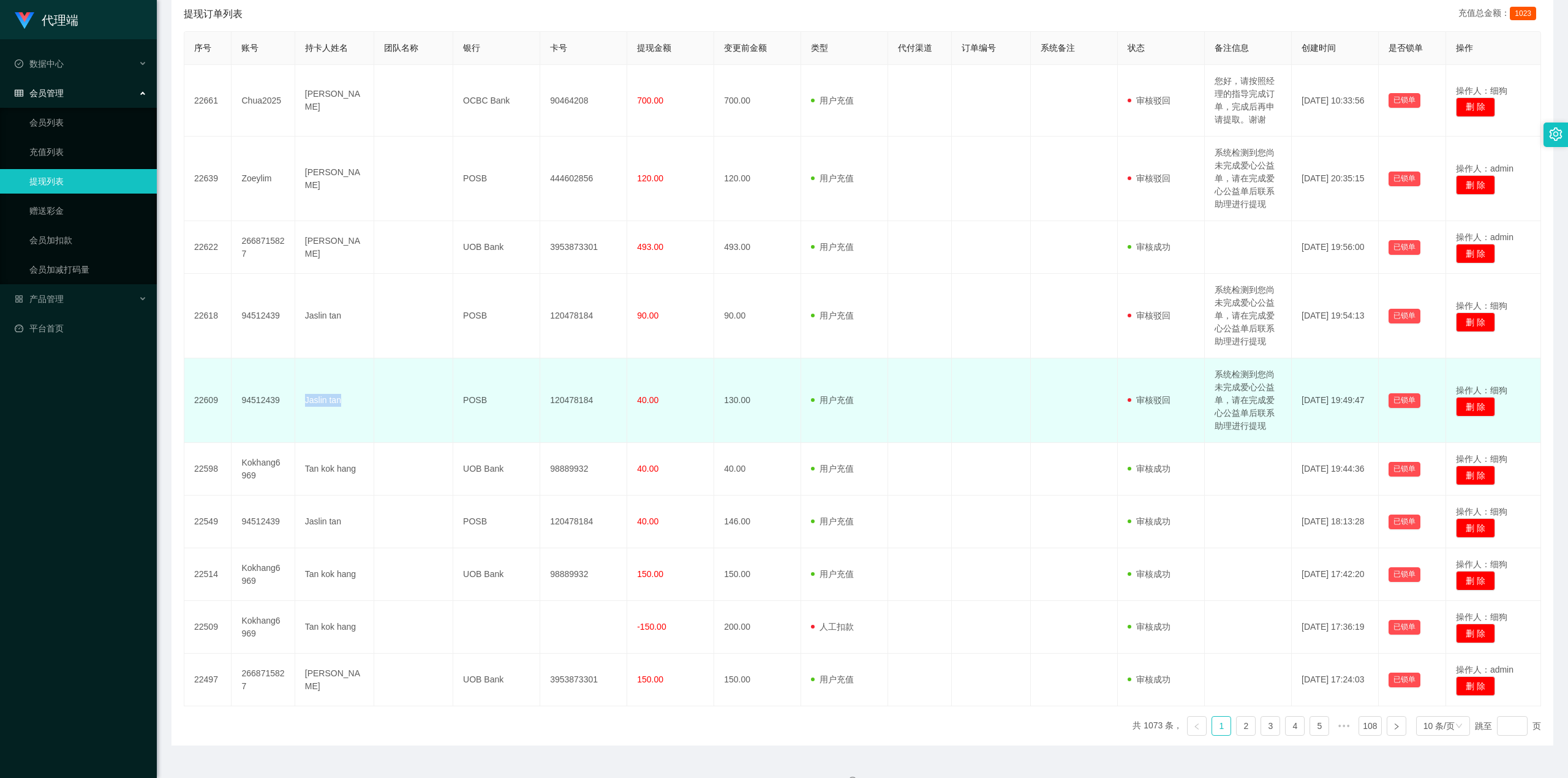
drag, startPoint x: 339, startPoint y: 402, endPoint x: 304, endPoint y: 405, distance: 35.1
click at [304, 326] on td "Jaslin tan" at bounding box center [335, 400] width 79 height 85
copy td "Jaslin tan"
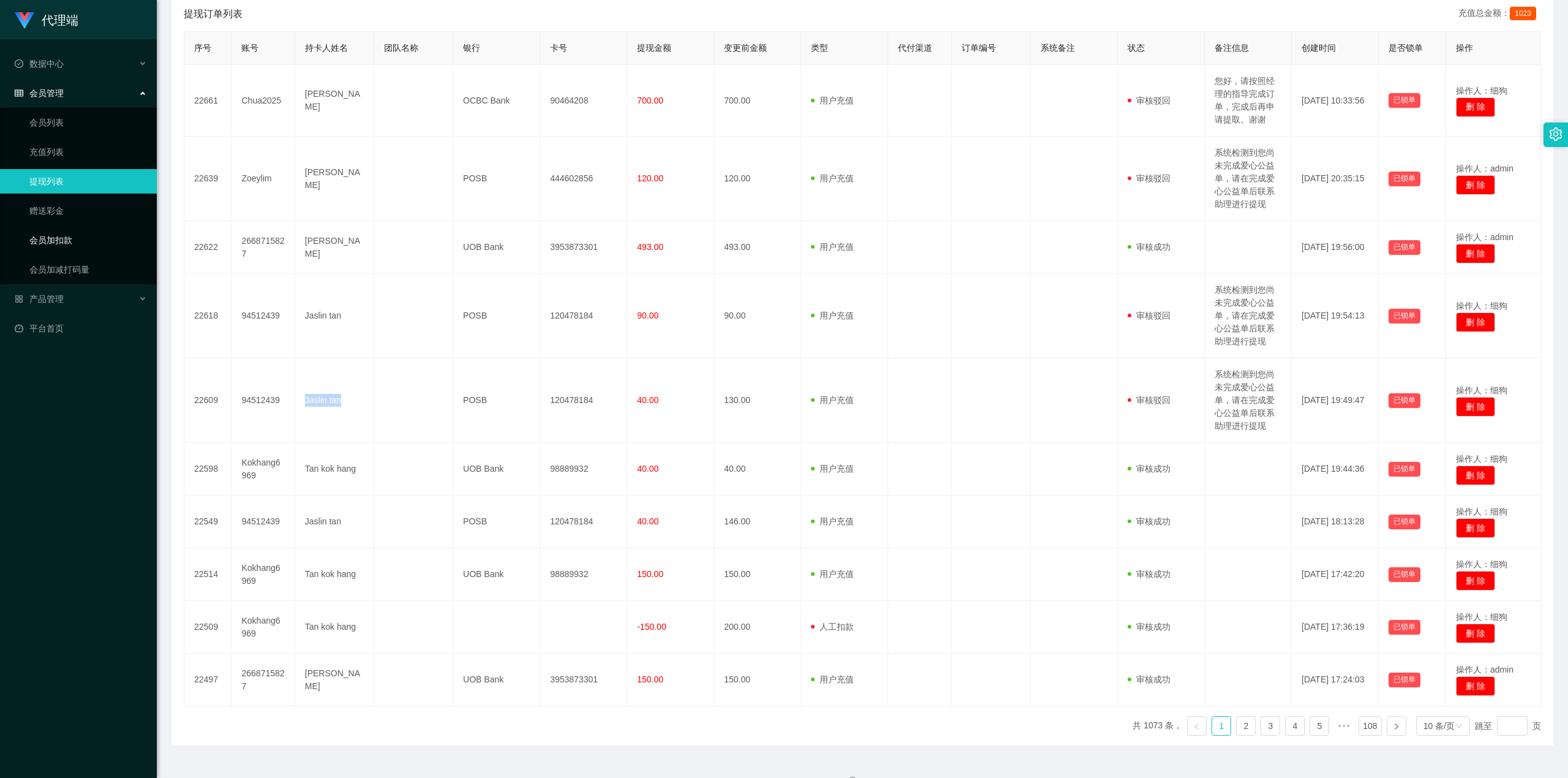
click at [58, 233] on link "会员加扣款" at bounding box center [88, 240] width 117 height 24
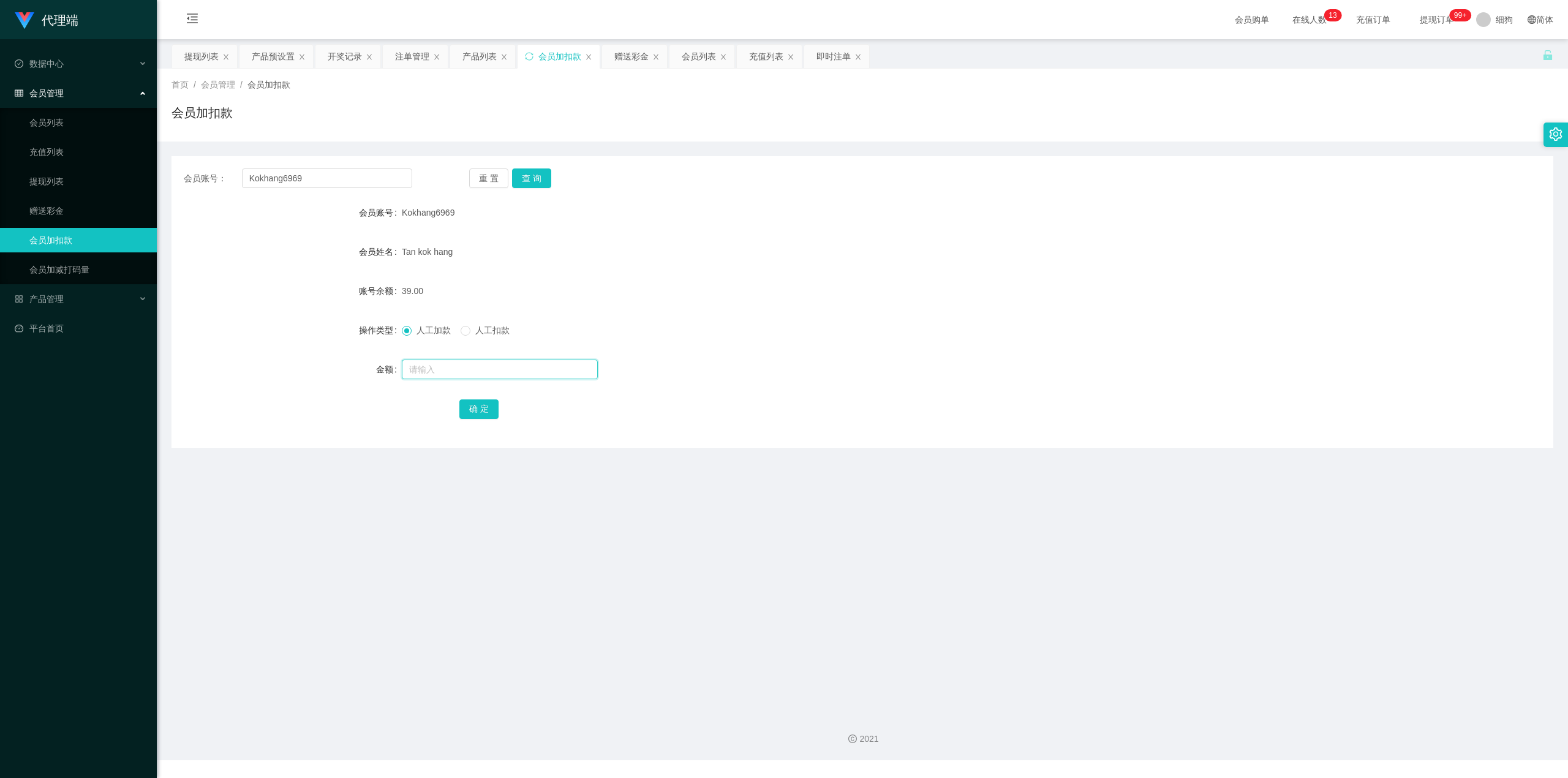
click at [447, 326] on input "text" at bounding box center [500, 369] width 196 height 19
type input "8"
click at [474, 326] on button "确 定" at bounding box center [479, 408] width 39 height 19
click at [60, 234] on link "会员加扣款" at bounding box center [88, 240] width 117 height 24
click at [776, 23] on span "提现订单 99+" at bounding box center [1437, 19] width 47 height 8
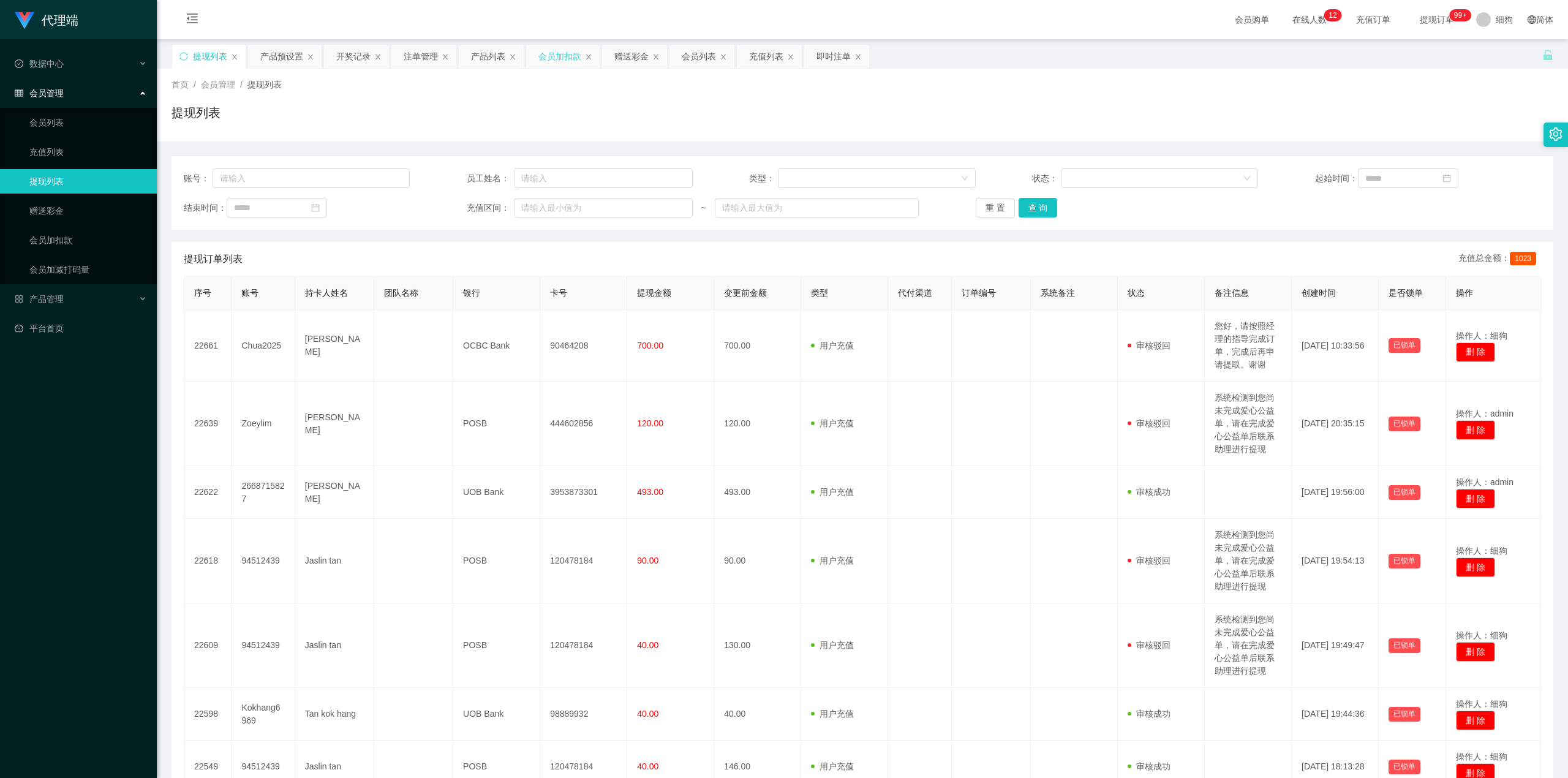
click at [571, 61] on div "会员加扣款" at bounding box center [559, 56] width 43 height 23
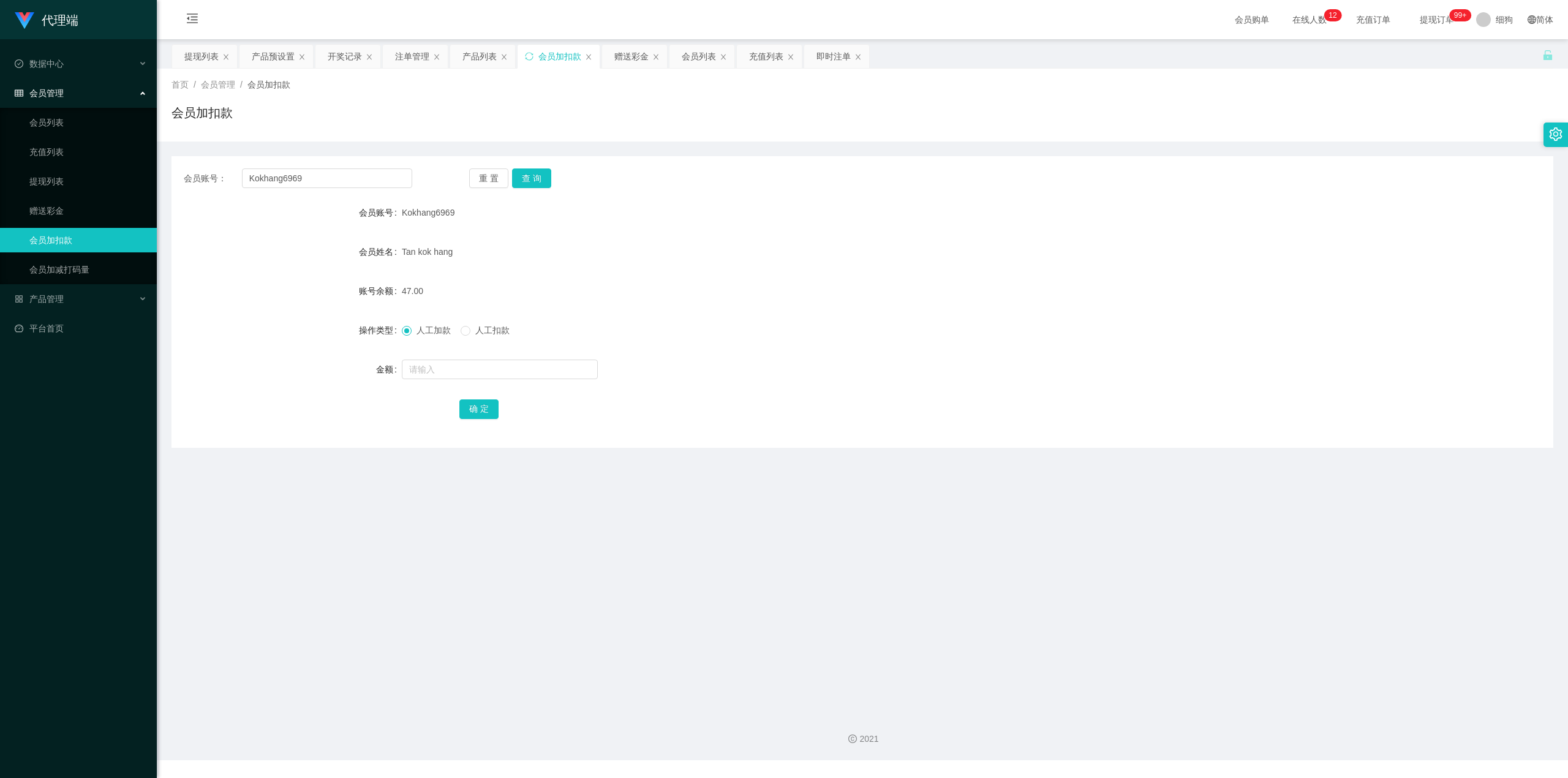
click at [776, 28] on span "提现订单 99+" at bounding box center [1437, 19] width 64 height 39
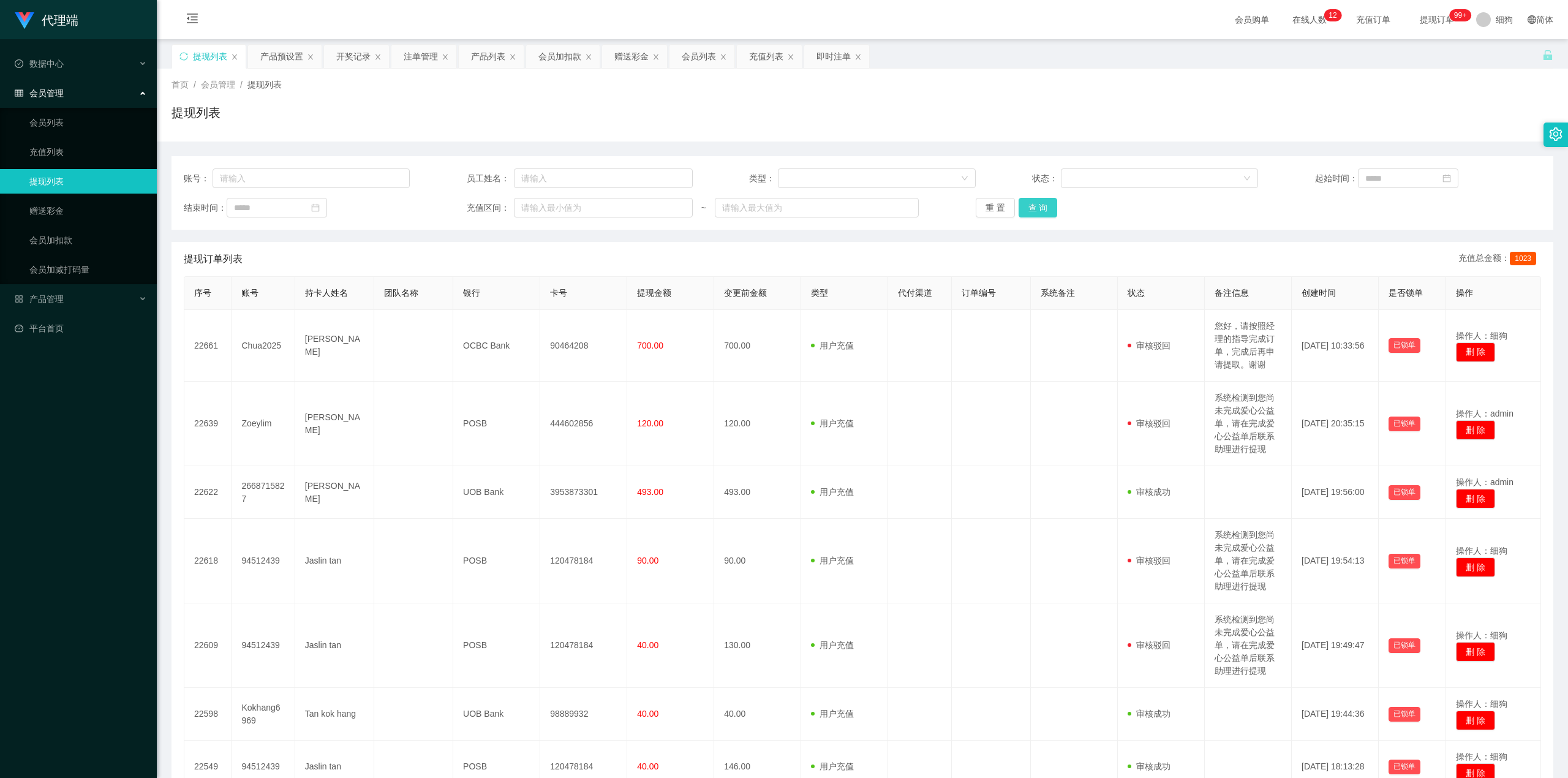
click at [776, 207] on button "查 询" at bounding box center [1038, 207] width 39 height 19
drag, startPoint x: 560, startPoint y: 58, endPoint x: 543, endPoint y: 83, distance: 30.2
click at [560, 59] on div "会员加扣款" at bounding box center [559, 56] width 43 height 23
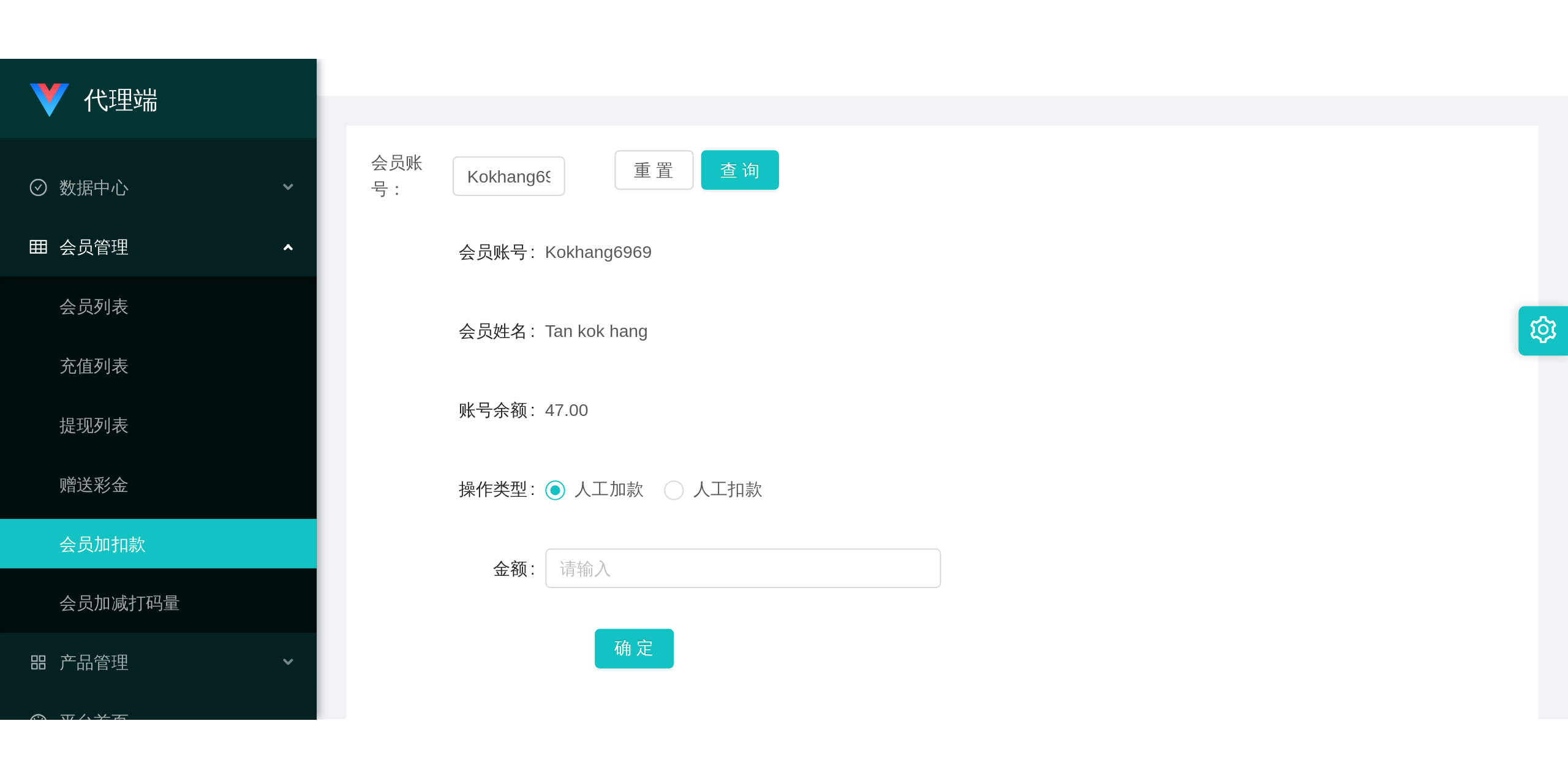
scroll to position [163, 0]
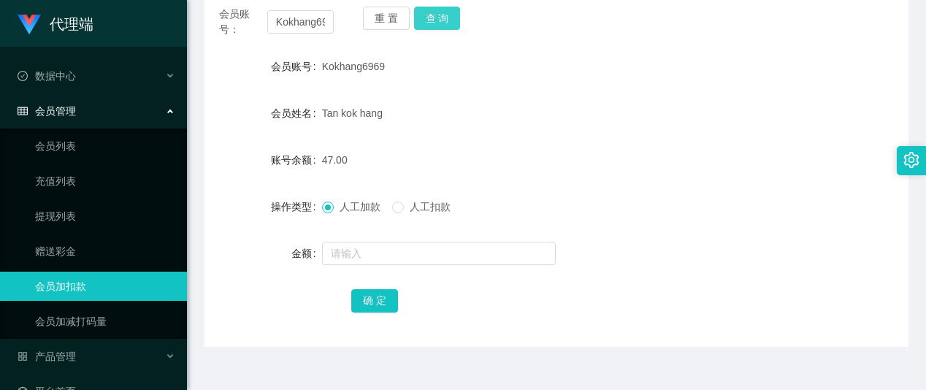
click at [430, 19] on button "查 询" at bounding box center [437, 18] width 47 height 23
click at [430, 19] on div "查询成功" at bounding box center [463, 27] width 82 height 30
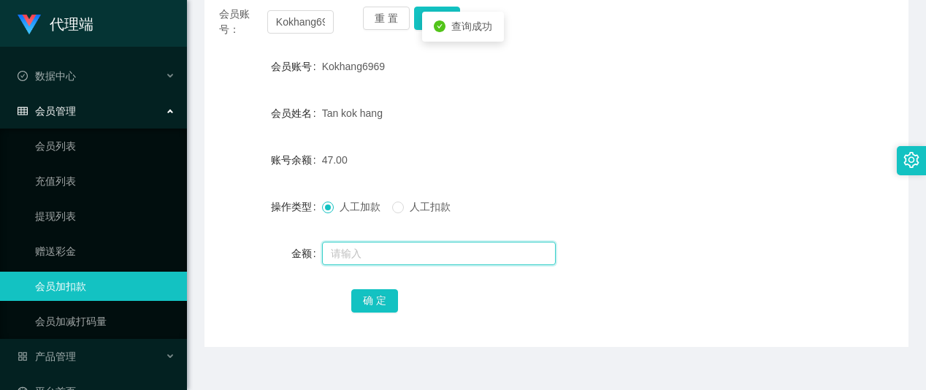
drag, startPoint x: 346, startPoint y: 249, endPoint x: 371, endPoint y: 249, distance: 24.8
click at [348, 249] on input "text" at bounding box center [439, 253] width 234 height 23
type input "8"
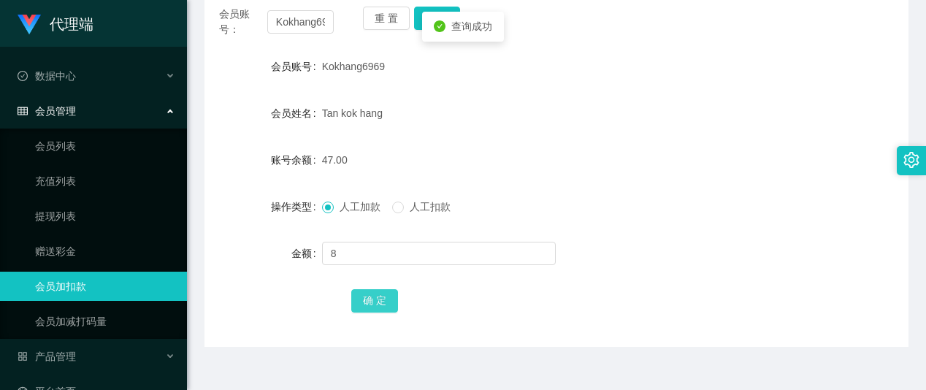
click at [368, 302] on button "确 定" at bounding box center [374, 300] width 47 height 23
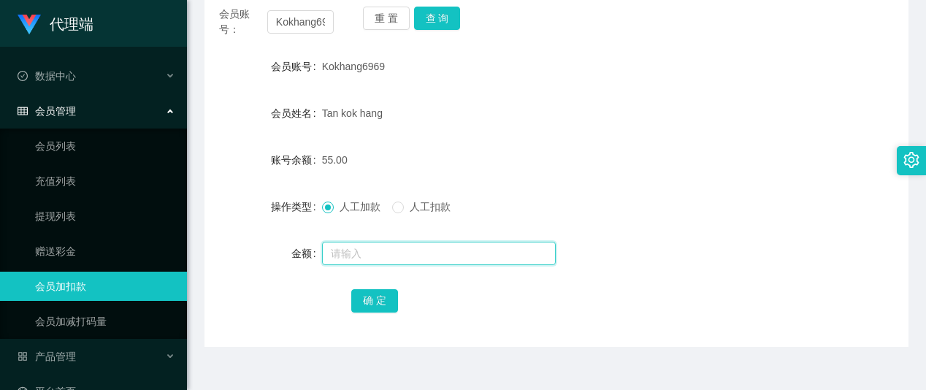
click at [392, 251] on input "text" at bounding box center [439, 253] width 234 height 23
type input "8"
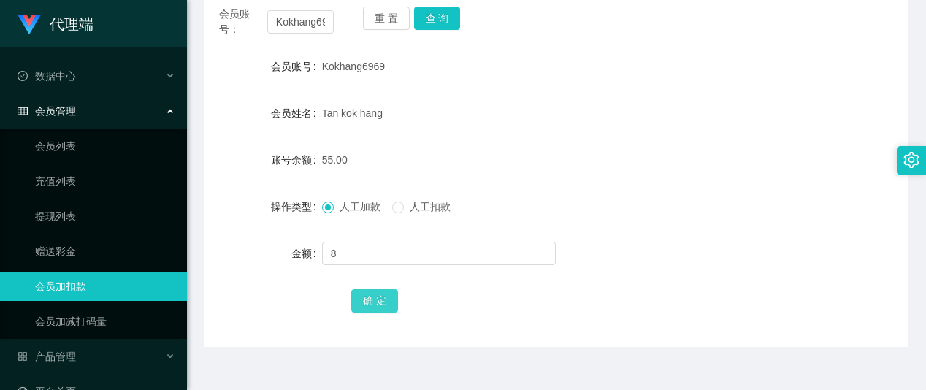
click at [374, 289] on button "确 定" at bounding box center [374, 300] width 47 height 23
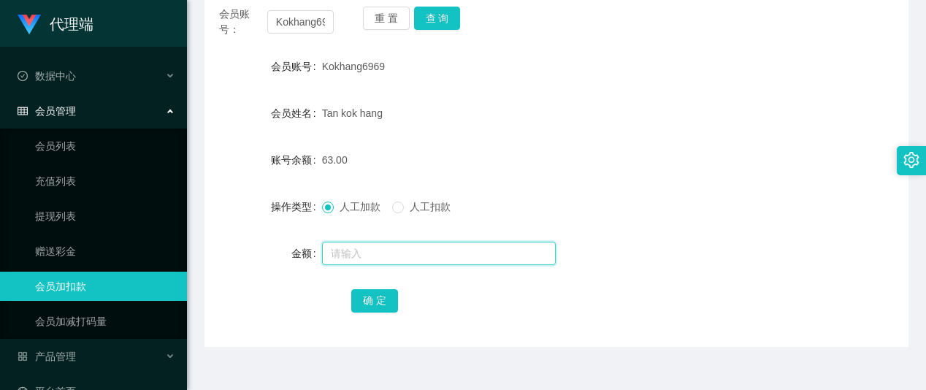
click at [374, 255] on input "text" at bounding box center [439, 253] width 234 height 23
type input "56 15"
drag, startPoint x: 374, startPoint y: 255, endPoint x: 240, endPoint y: 253, distance: 133.7
click at [240, 253] on div "金额 56 15" at bounding box center [557, 253] width 704 height 29
click at [342, 253] on input "text" at bounding box center [439, 253] width 234 height 23
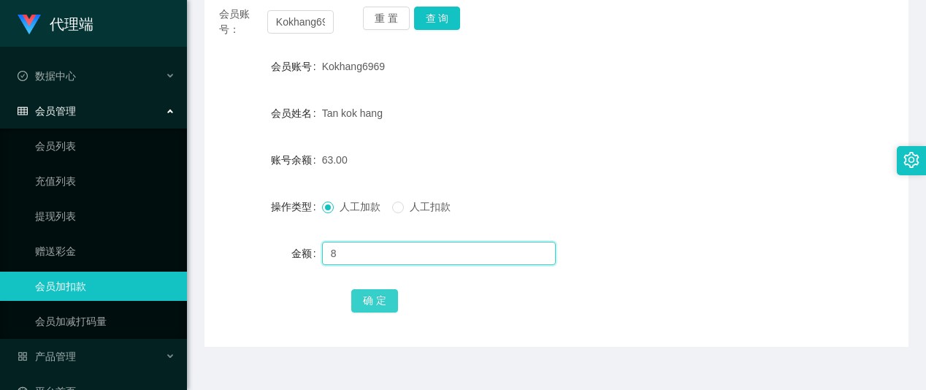
type input "8"
click at [363, 297] on button "确 定" at bounding box center [374, 300] width 47 height 23
click at [369, 244] on input "text" at bounding box center [439, 253] width 234 height 23
type input "8"
click at [371, 295] on button "确 定" at bounding box center [374, 300] width 47 height 23
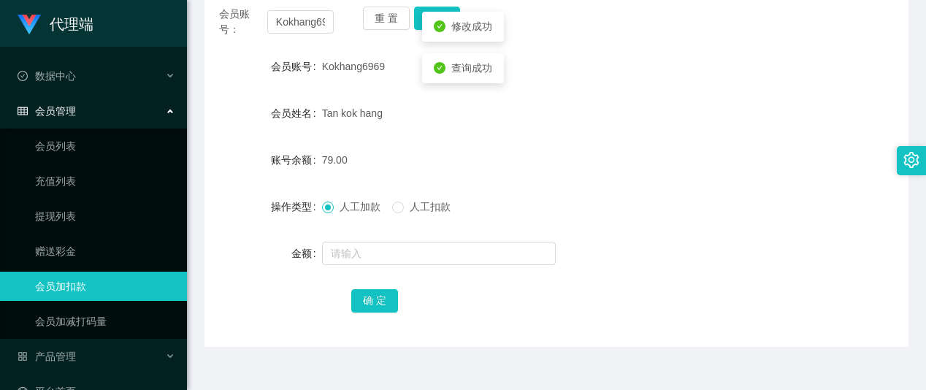
click at [682, 61] on div "Kokhang6969" at bounding box center [527, 66] width 411 height 29
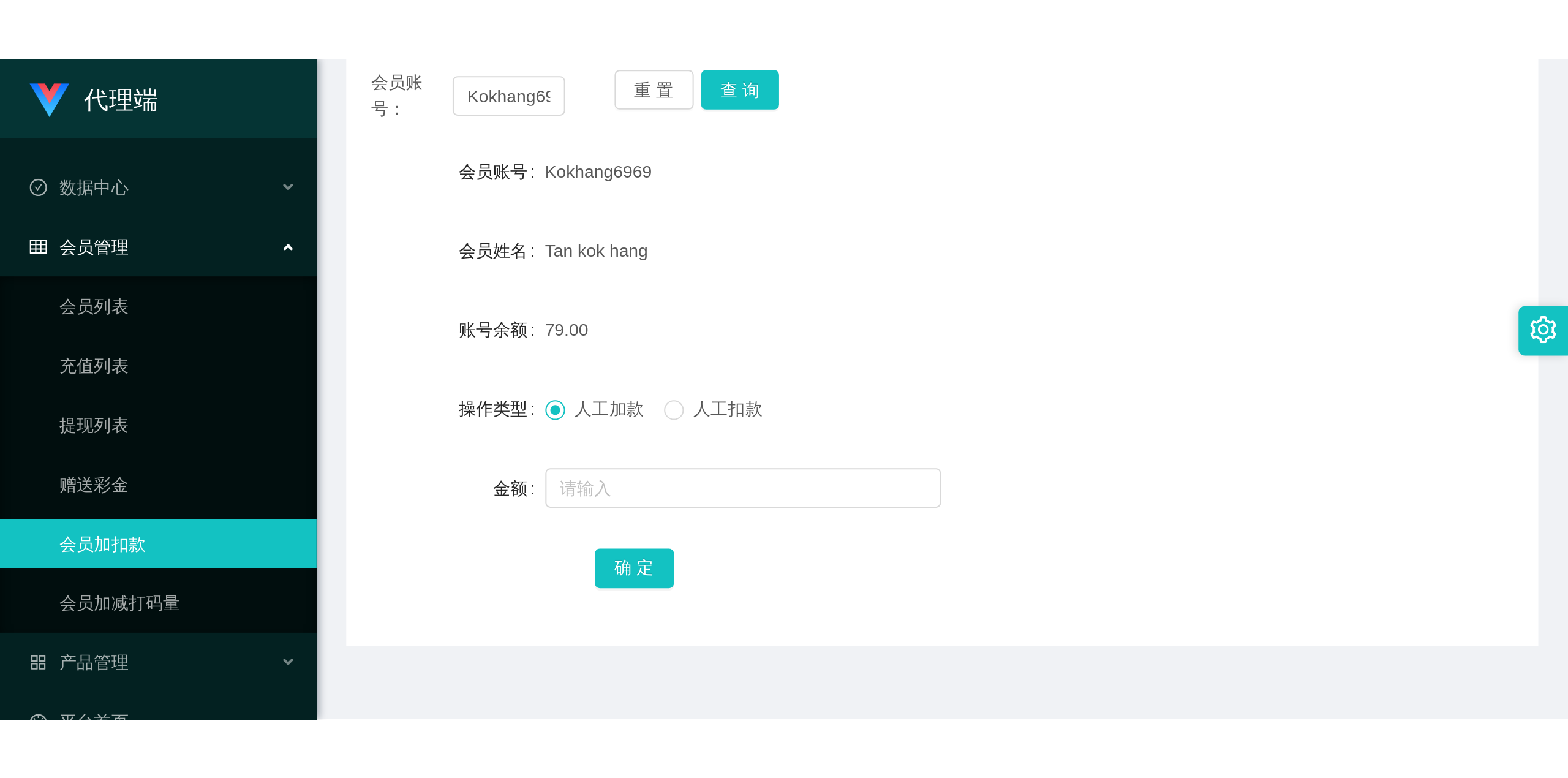
scroll to position [0, 0]
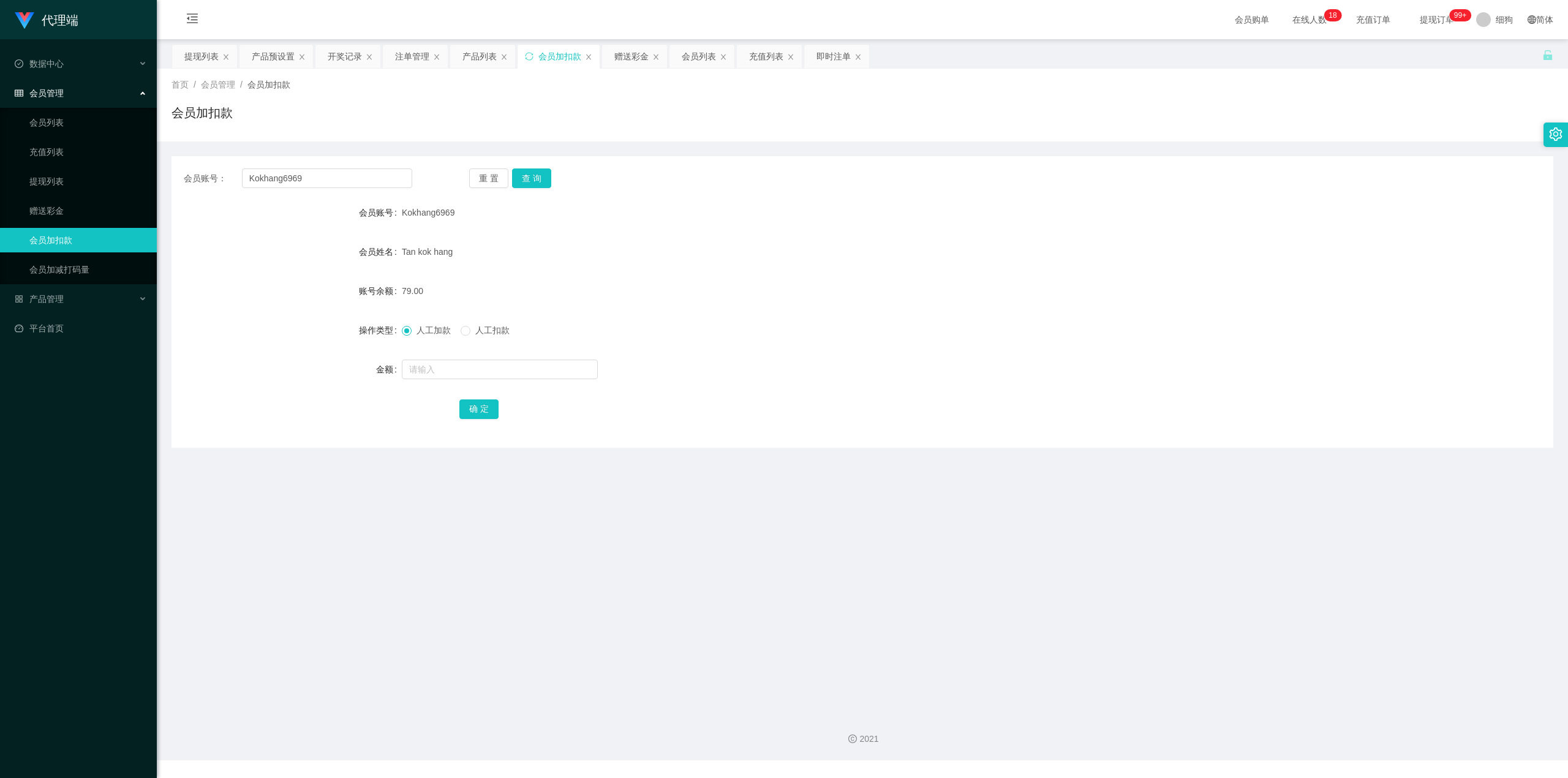
click at [776, 18] on span "提现订单 99+" at bounding box center [1437, 19] width 47 height 8
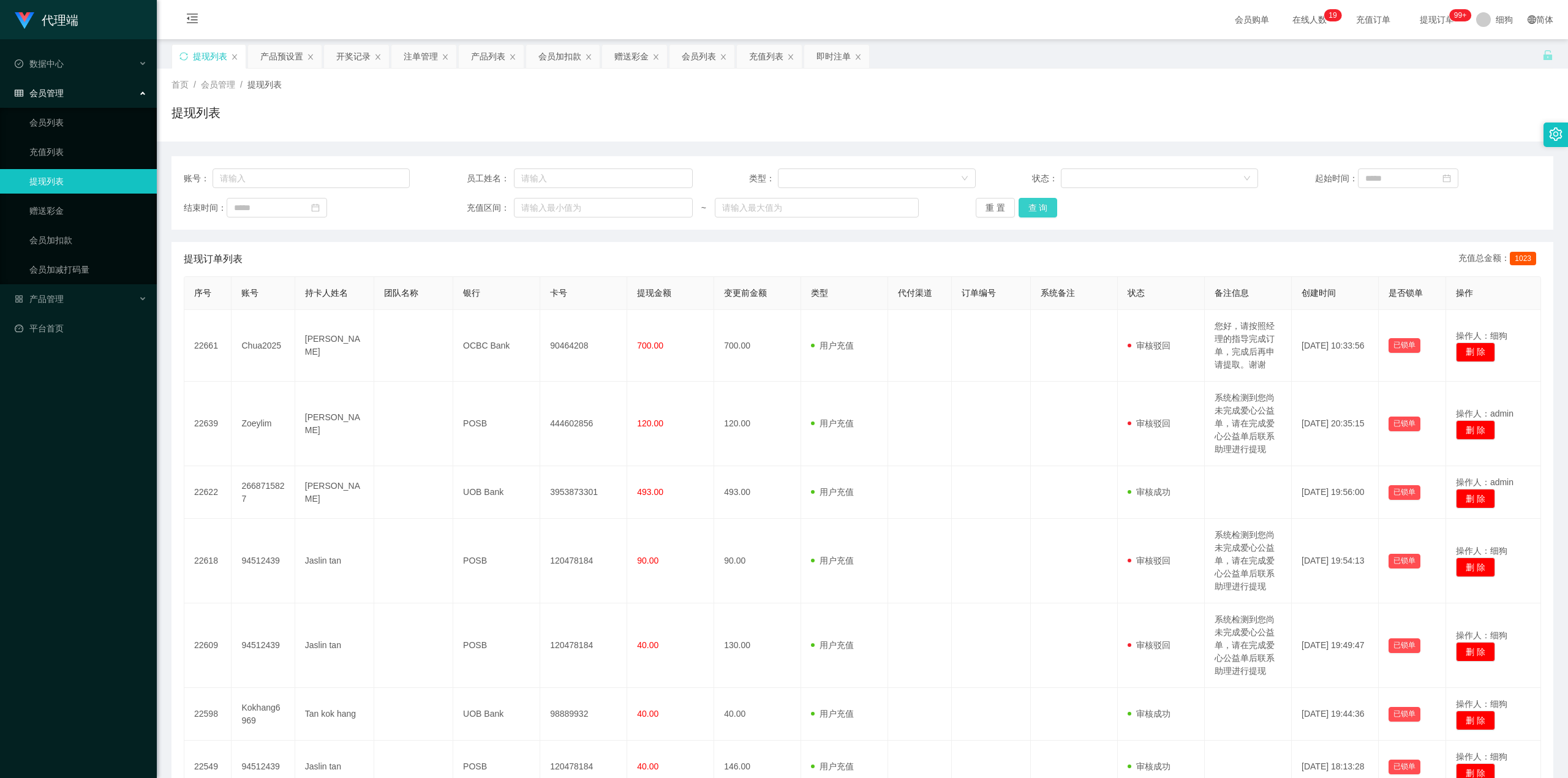
click at [776, 207] on button "查 询" at bounding box center [1038, 207] width 39 height 19
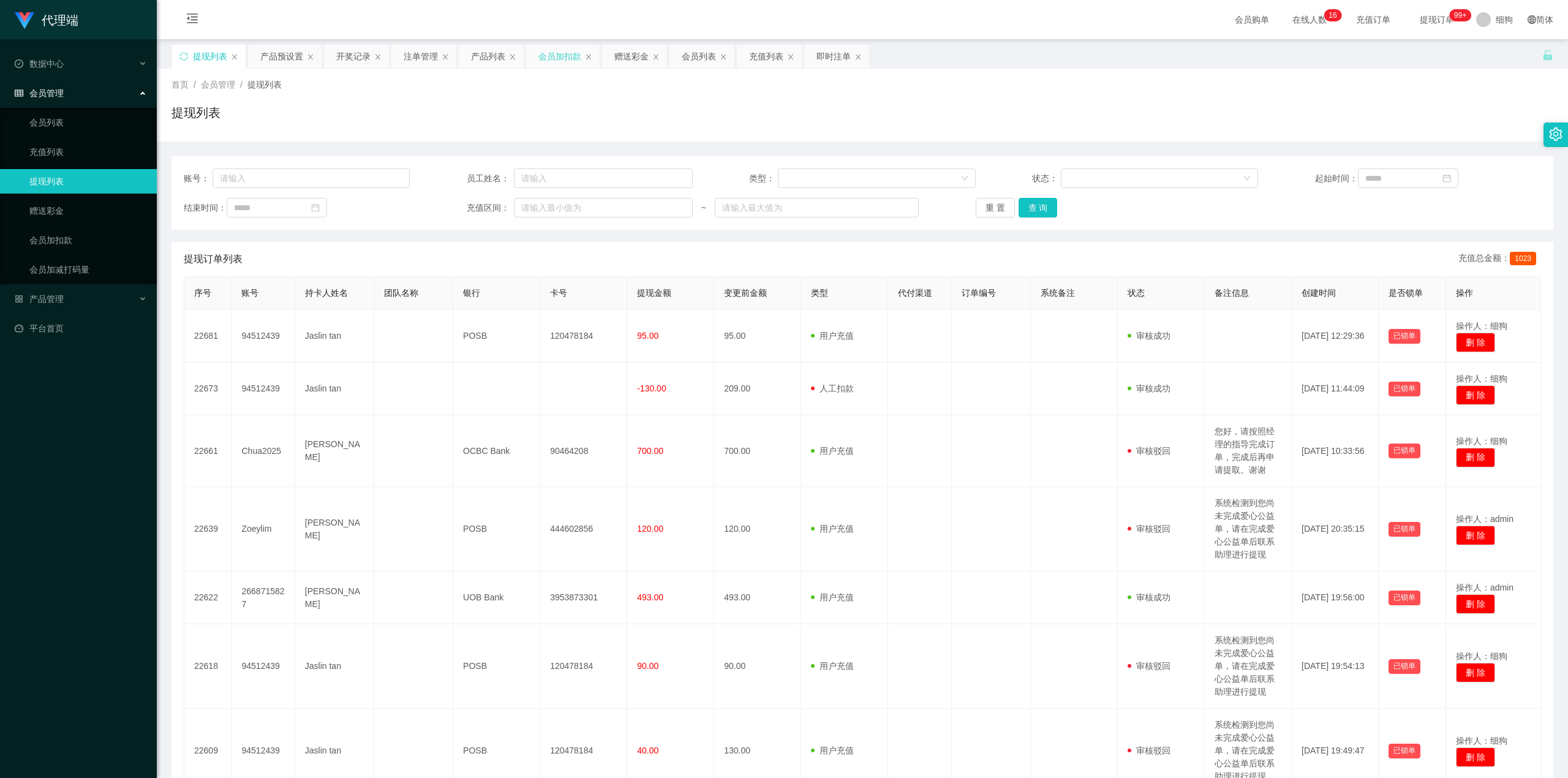
click at [561, 56] on div "会员加扣款" at bounding box center [559, 56] width 43 height 23
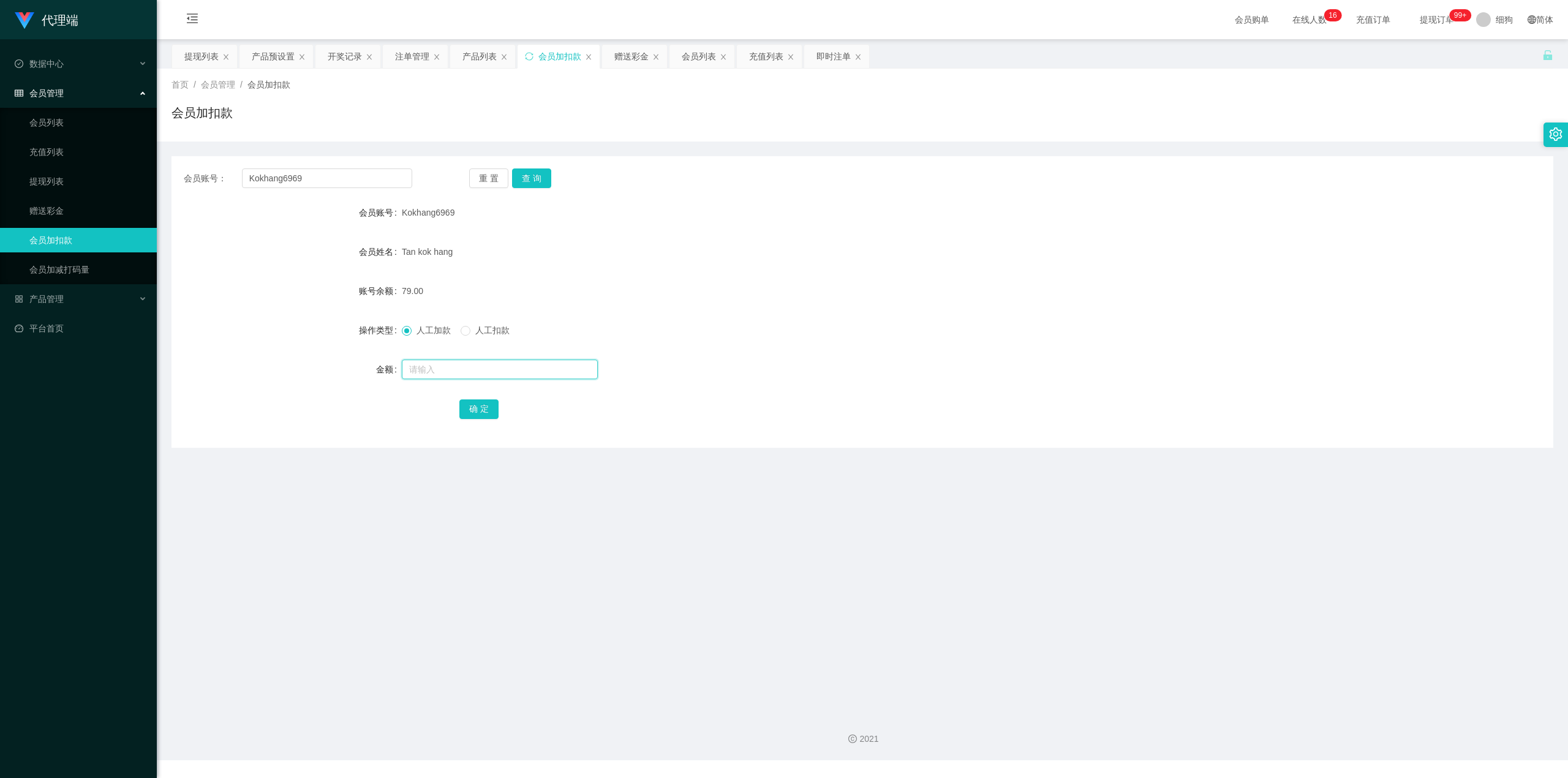
drag, startPoint x: 433, startPoint y: 365, endPoint x: 454, endPoint y: 367, distance: 21.1
click at [434, 326] on input "text" at bounding box center [500, 369] width 196 height 19
type input "8"
click at [484, 326] on button "确 定" at bounding box center [479, 408] width 39 height 19
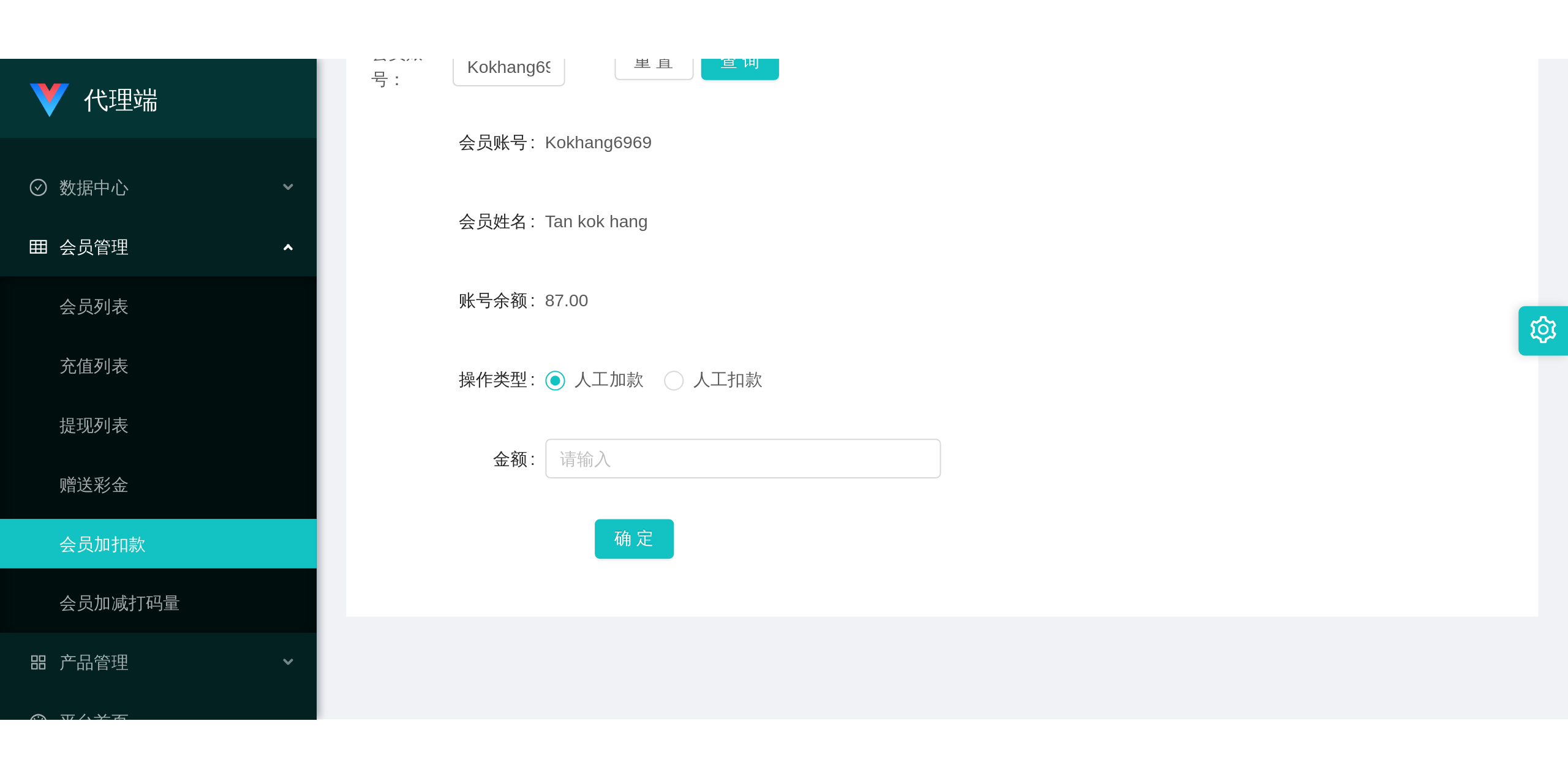
scroll to position [245, 0]
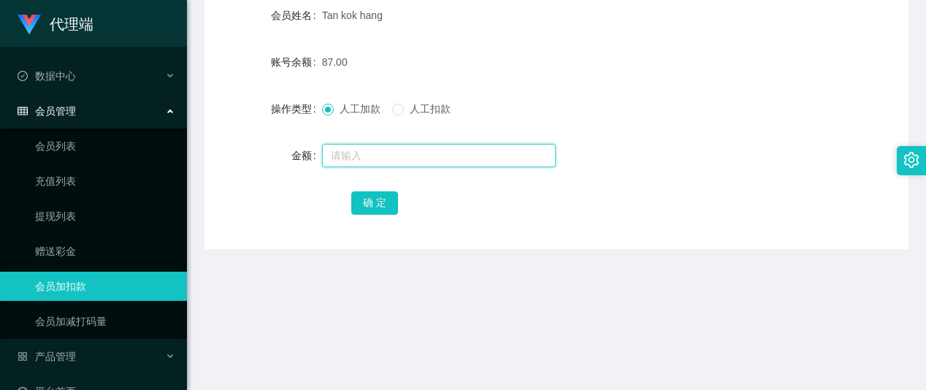
click at [386, 156] on input "text" at bounding box center [439, 155] width 234 height 23
type input "8"
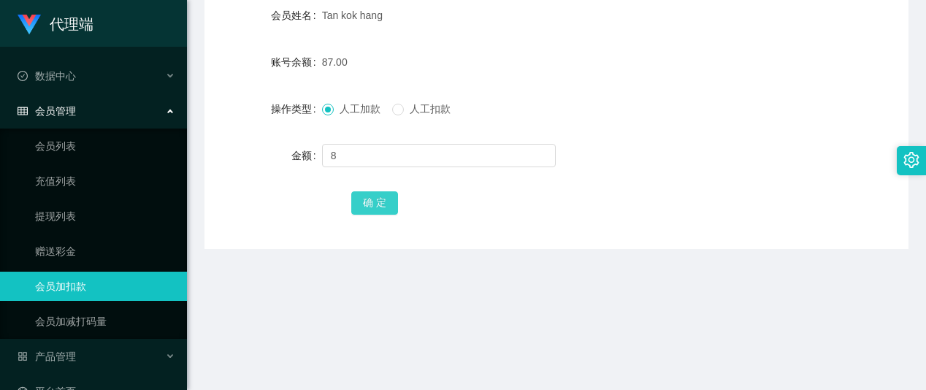
click at [377, 191] on button "确 定" at bounding box center [374, 202] width 47 height 23
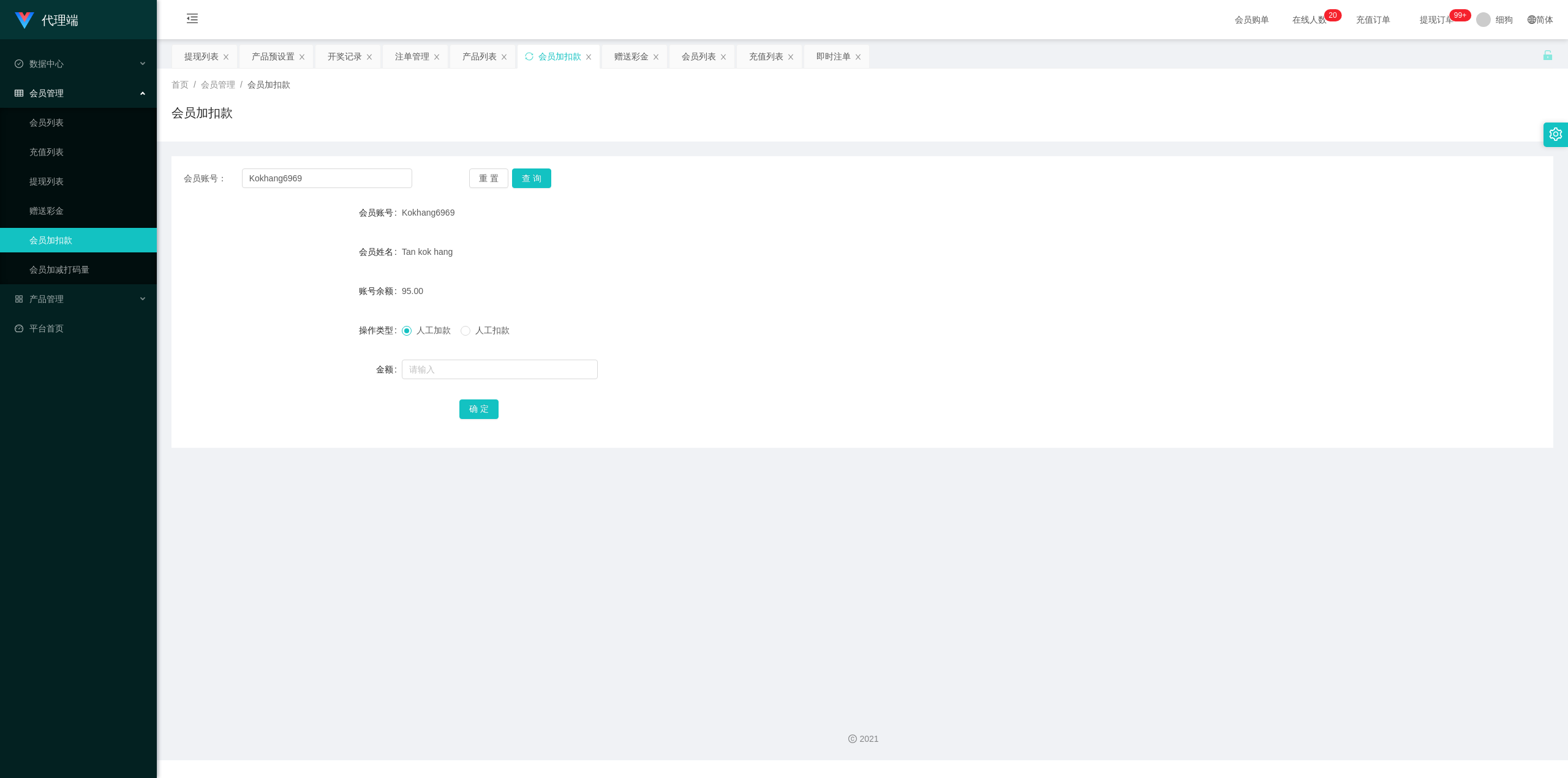
click at [776, 19] on span "提现订单 99+" at bounding box center [1437, 19] width 47 height 8
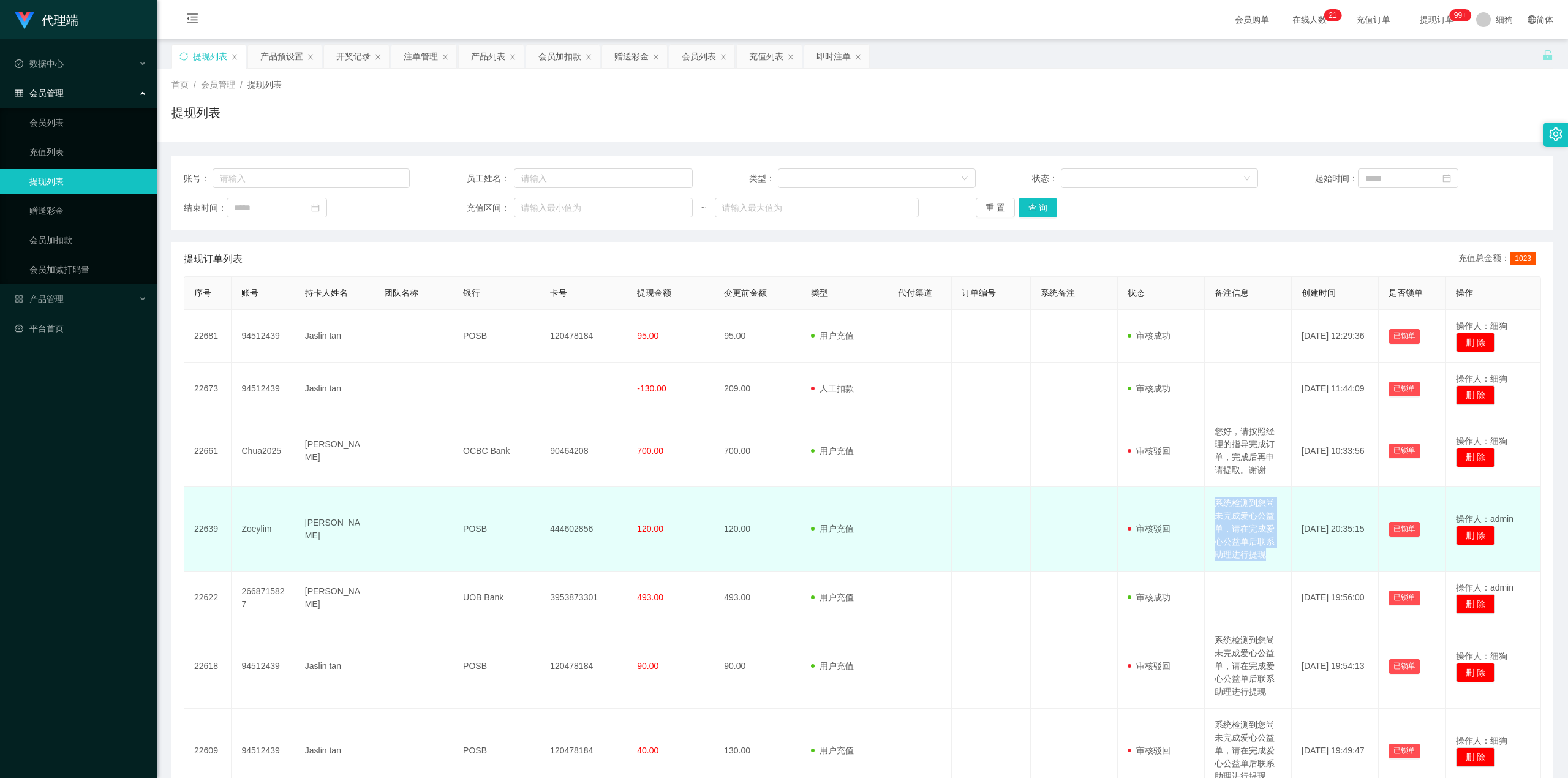
drag, startPoint x: 1207, startPoint y: 505, endPoint x: 1258, endPoint y: 557, distance: 72.8
click at [776, 326] on td "系统检测到您尚未完成爱心公益单，请在完成爱心公益单后联系助理进行提现" at bounding box center [1249, 529] width 87 height 85
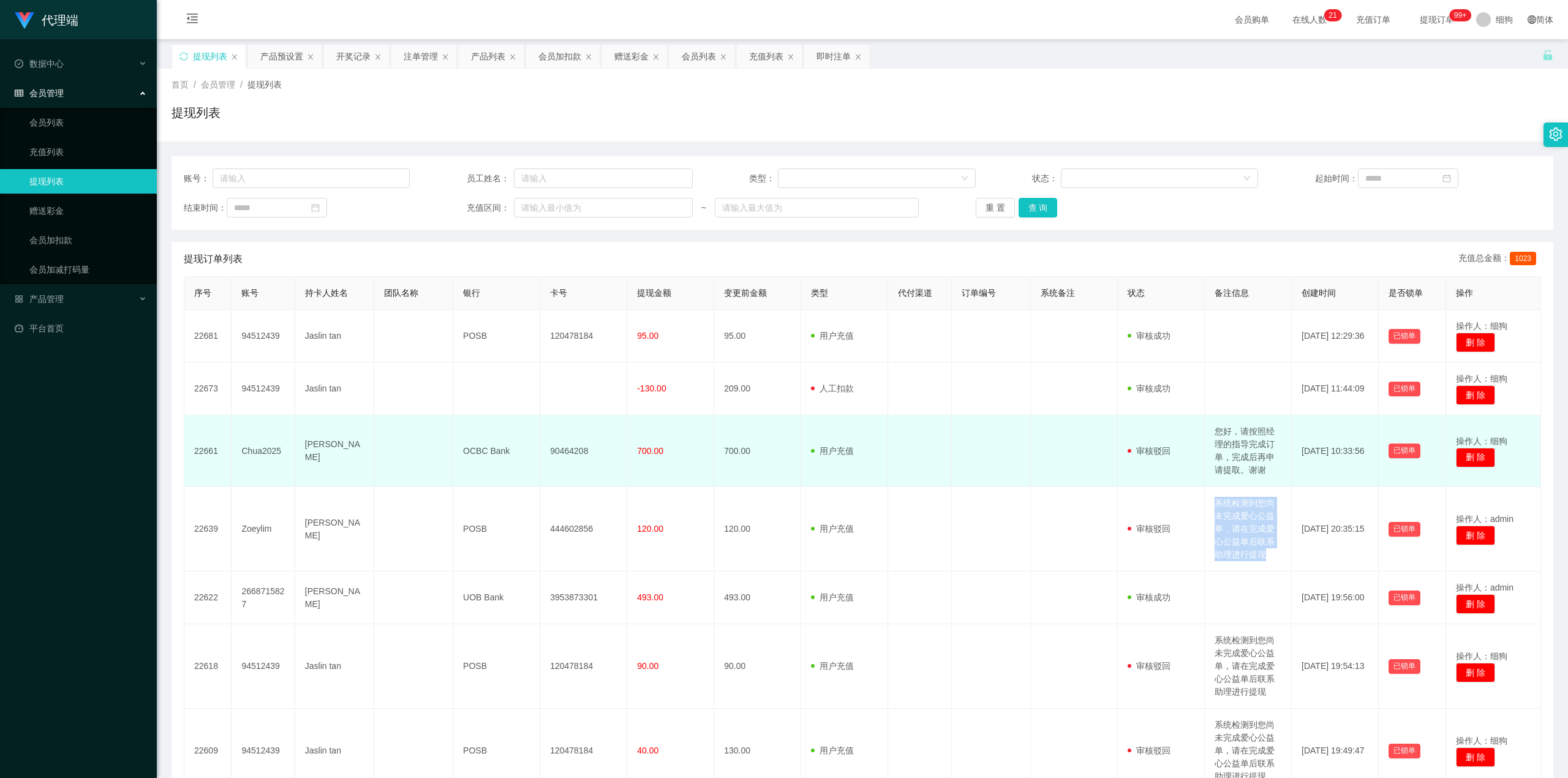
copy td "系统检测到您尚未完成爱心公益单，请在完成爱心公益单后联系助理进行提现"
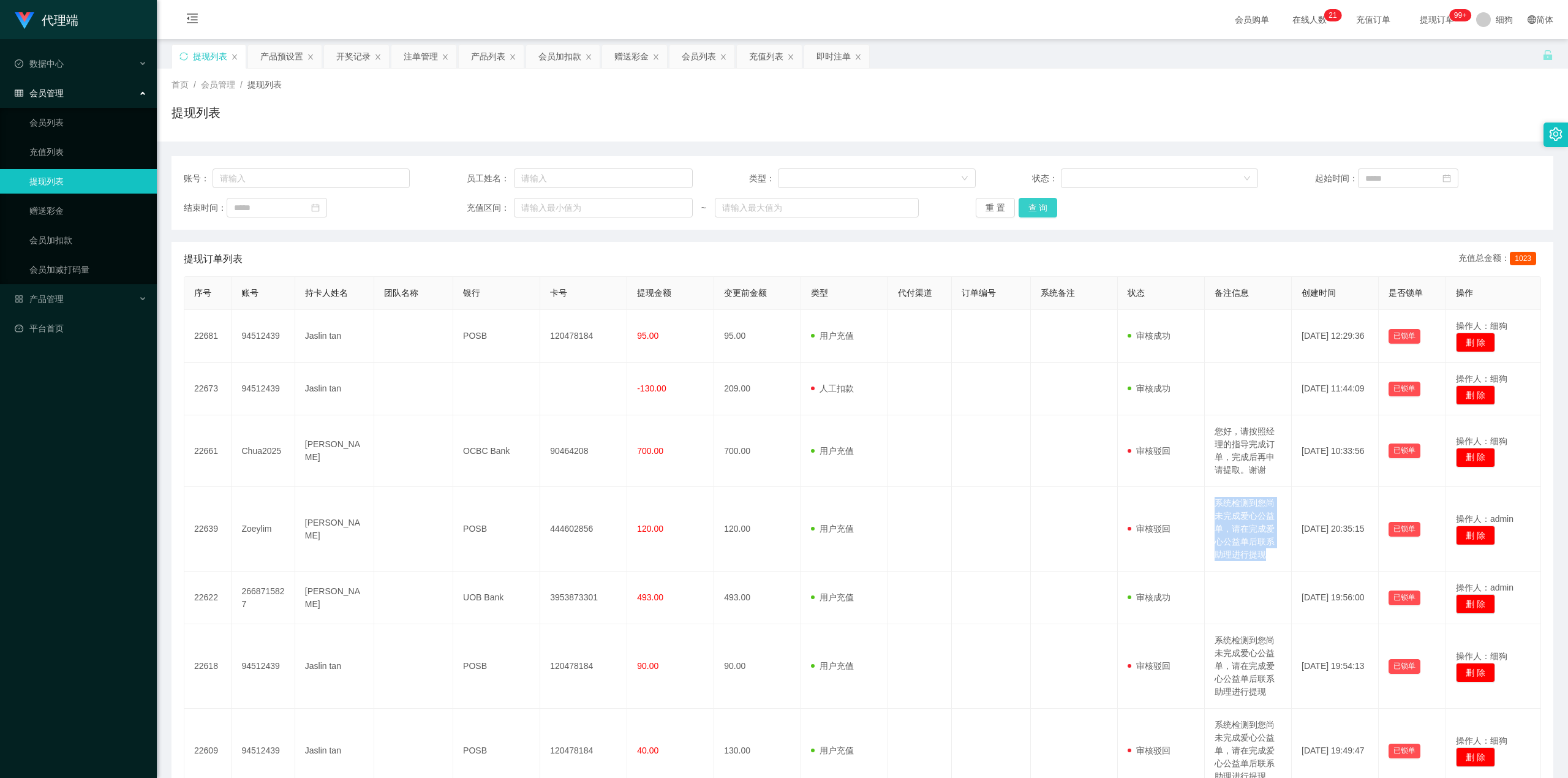
click at [776, 200] on button "查 询" at bounding box center [1038, 207] width 39 height 19
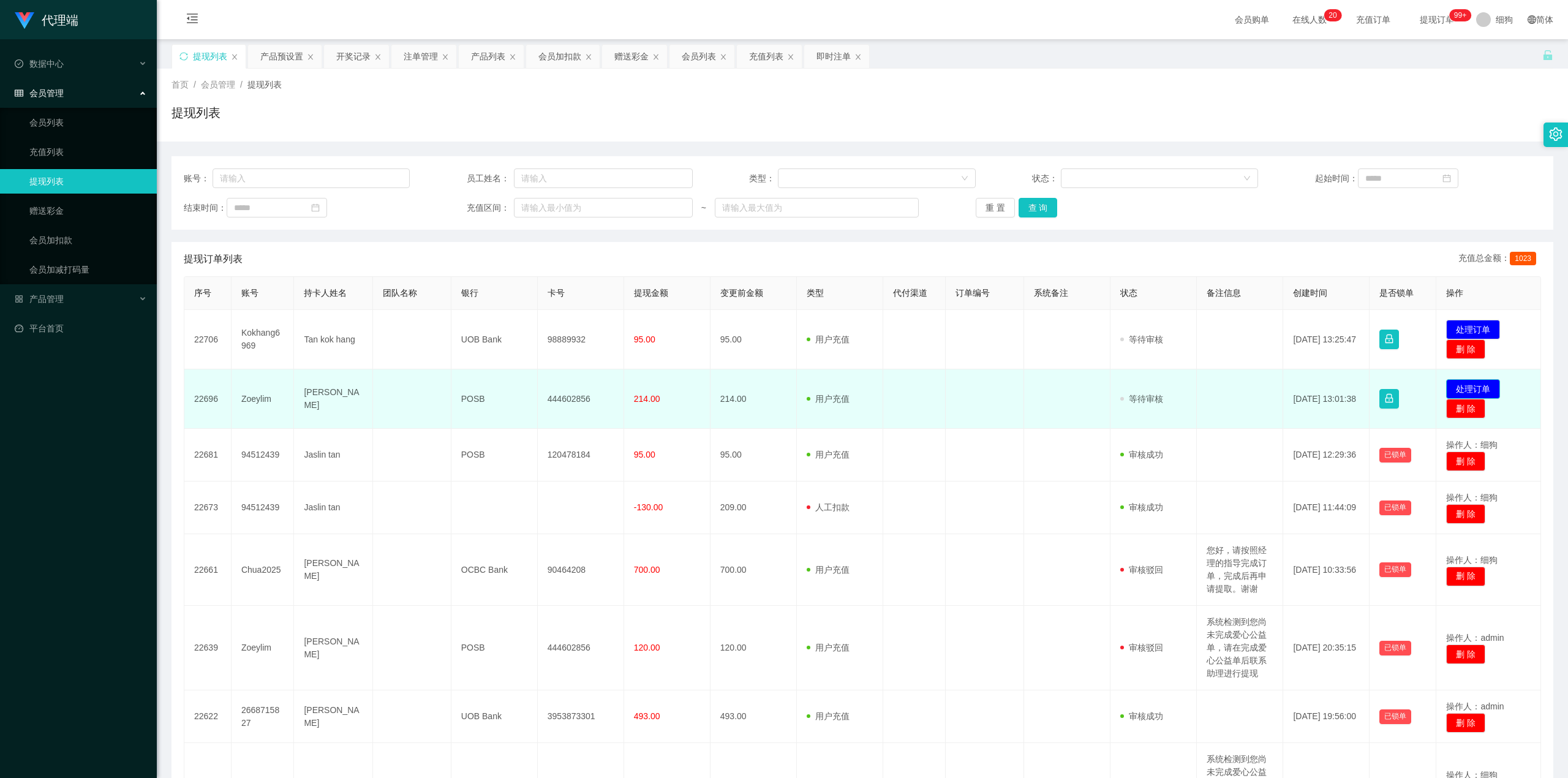
click at [776, 326] on button "处理订单" at bounding box center [1473, 388] width 54 height 19
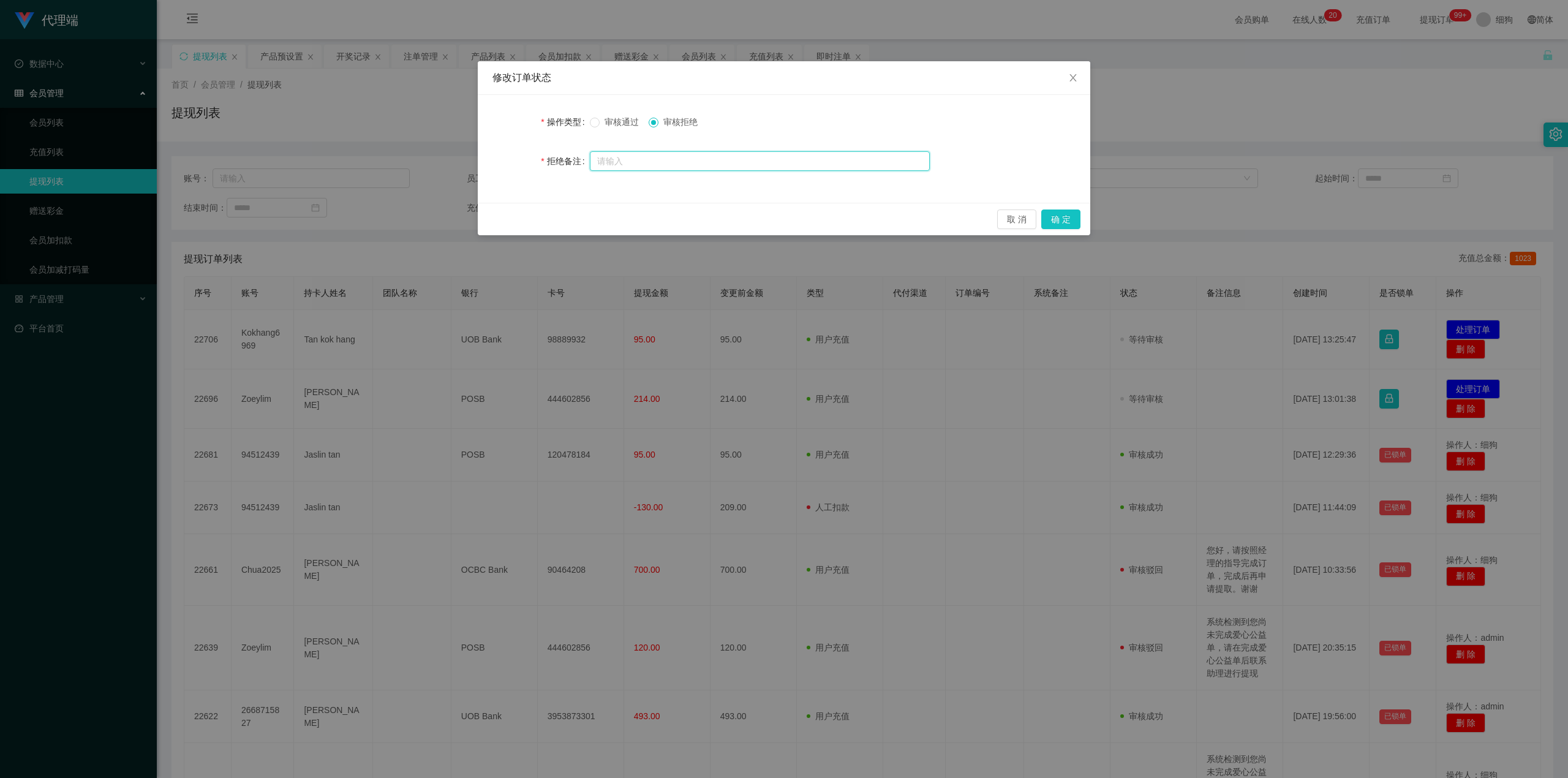
click at [729, 162] on input "text" at bounding box center [760, 160] width 340 height 19
paste input "系统检测到您尚未完成爱心公益单，请在完成爱心公益单后联系助理进行提现"
type input "系统检测到您尚未完成爱心公益单，请在完成爱心公益单后联系助理进行提现"
click at [776, 221] on button "确 定" at bounding box center [1061, 219] width 39 height 19
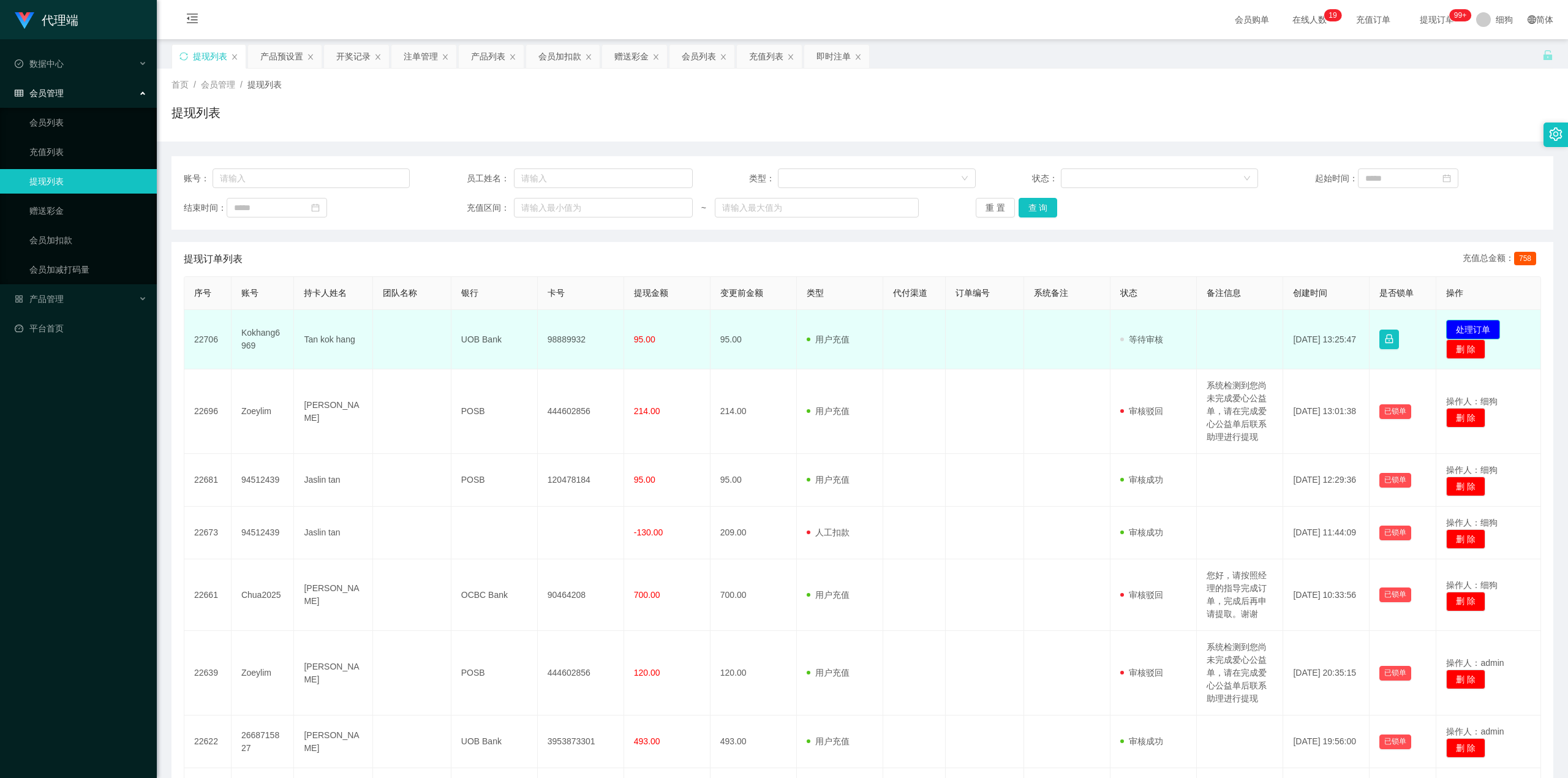
click at [776, 326] on button "处理订单" at bounding box center [1473, 329] width 54 height 19
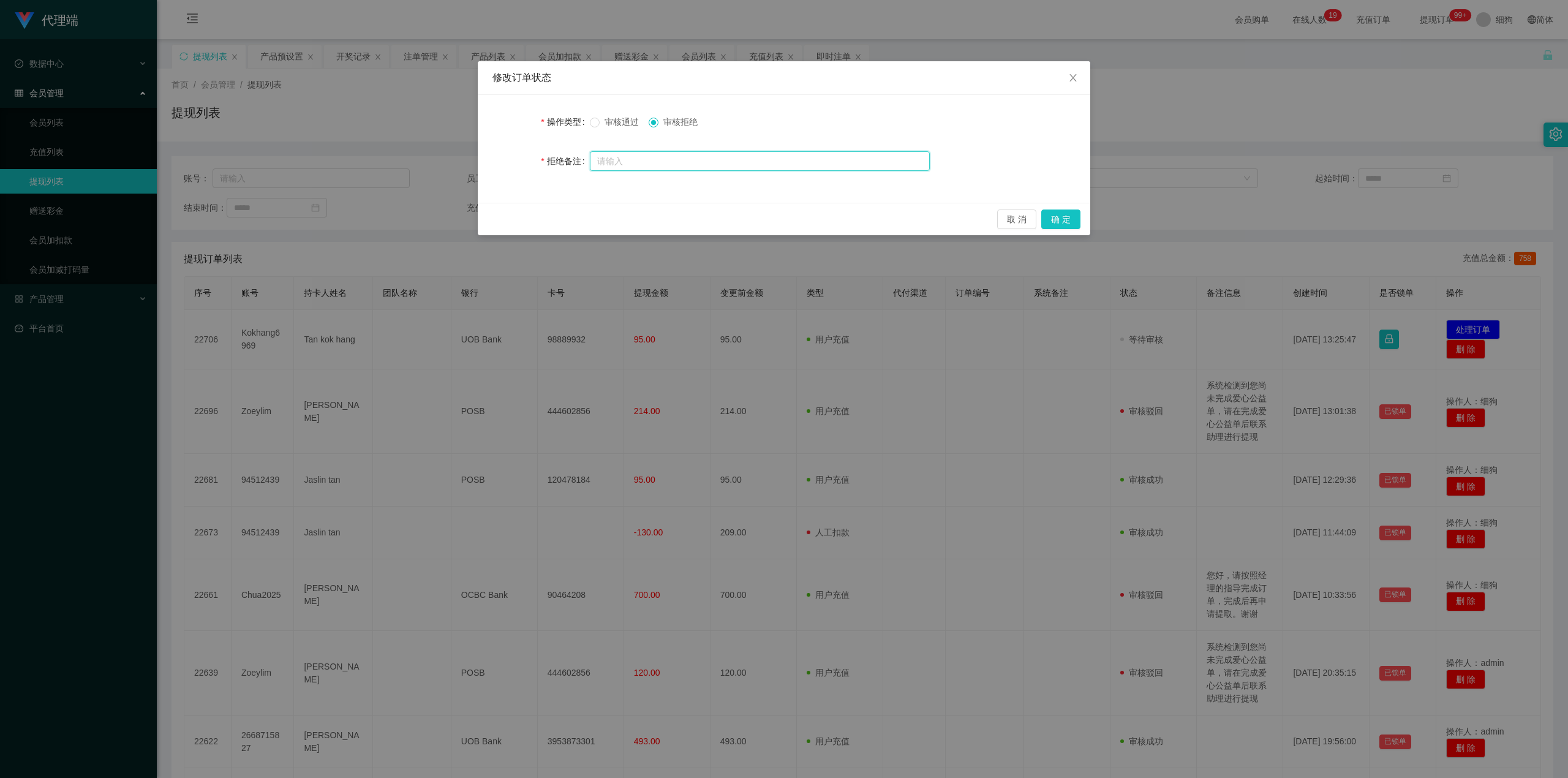
click at [672, 152] on input "text" at bounding box center [760, 160] width 340 height 19
paste input "系统检测到您尚未完成爱心公益单，请在完成爱心公益单后联系助理进行提现"
type input "系统检测到您尚未完成爱心公益单，请在完成爱心公益单后联系助理进行提现"
click at [776, 224] on button "确 定" at bounding box center [1061, 219] width 39 height 19
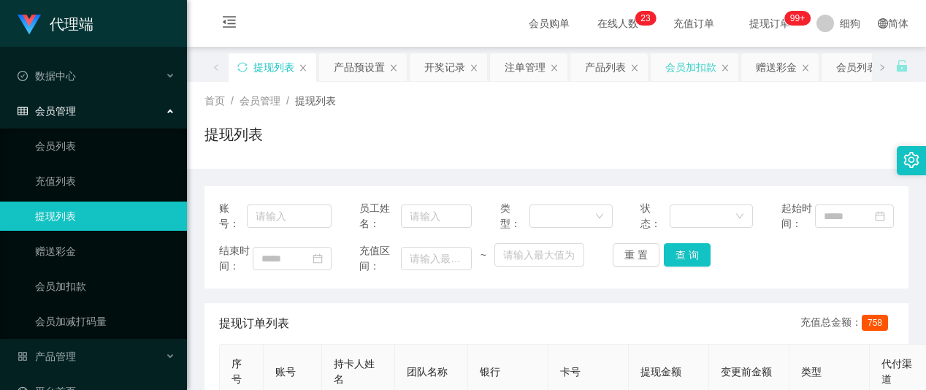
click at [685, 69] on div "会员加扣款" at bounding box center [691, 67] width 51 height 28
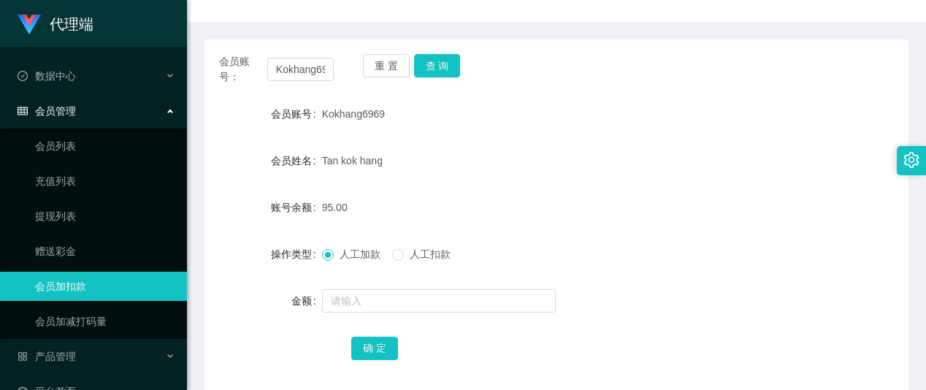
scroll to position [194, 0]
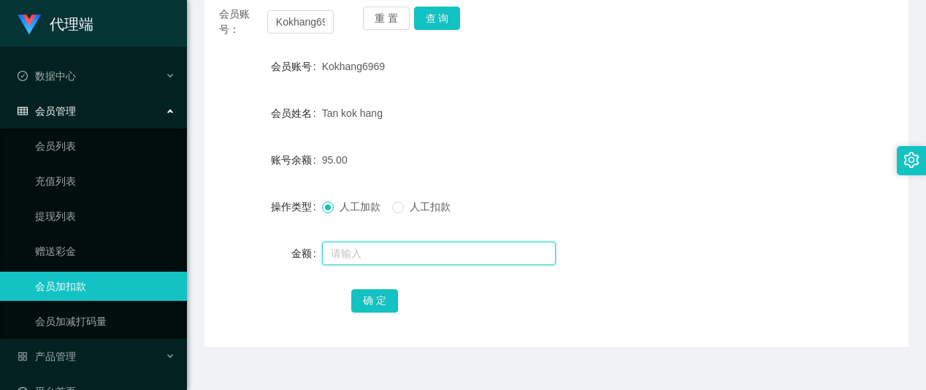
click at [357, 249] on input "text" at bounding box center [439, 253] width 234 height 23
type input "8"
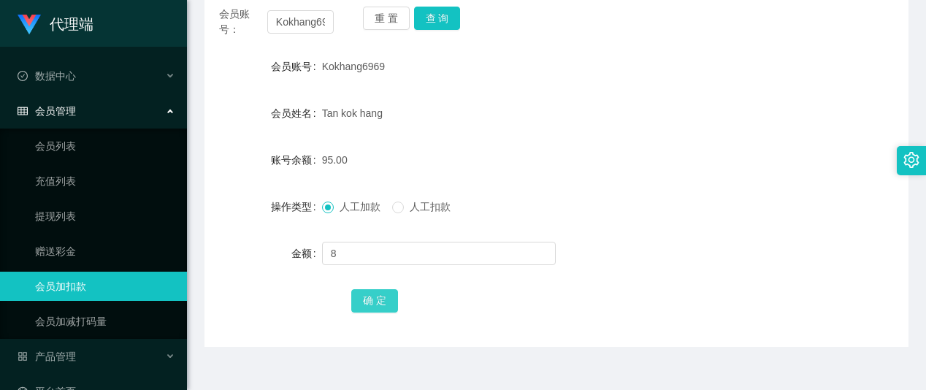
click at [372, 293] on button "确 定" at bounding box center [374, 300] width 47 height 23
